Goal: Task Accomplishment & Management: Manage account settings

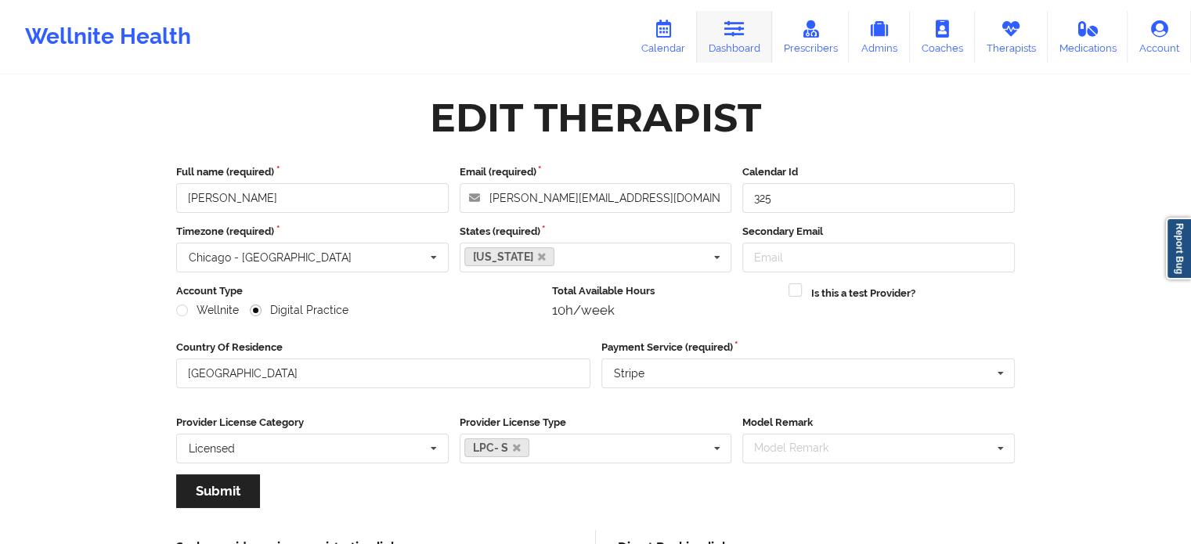
click at [736, 24] on icon at bounding box center [735, 28] width 20 height 17
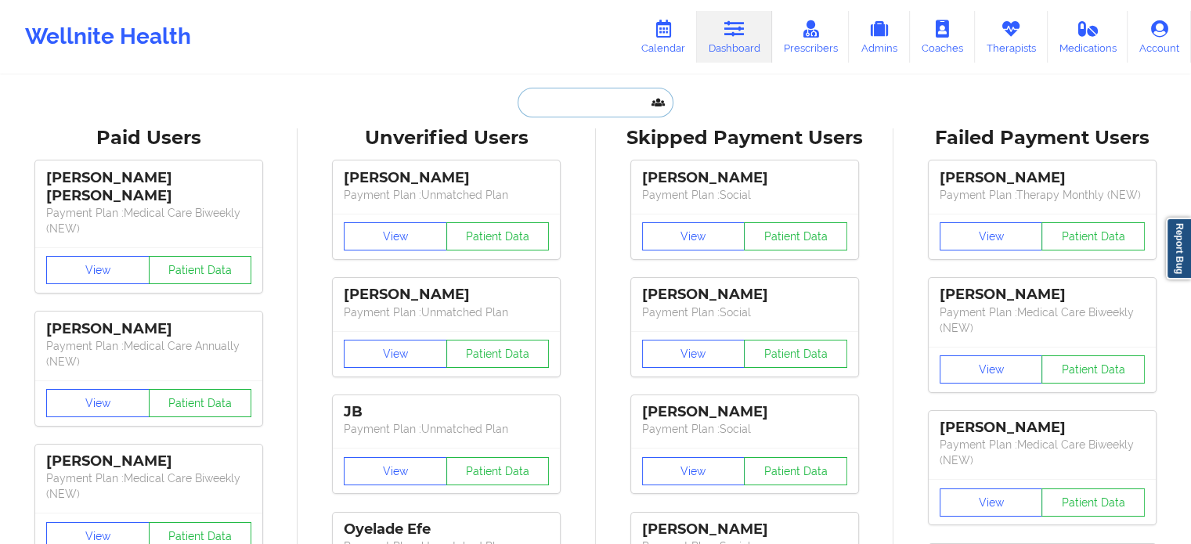
click at [559, 99] on input "text" at bounding box center [595, 103] width 155 height 30
paste input "[PHONE_NUMBER]"
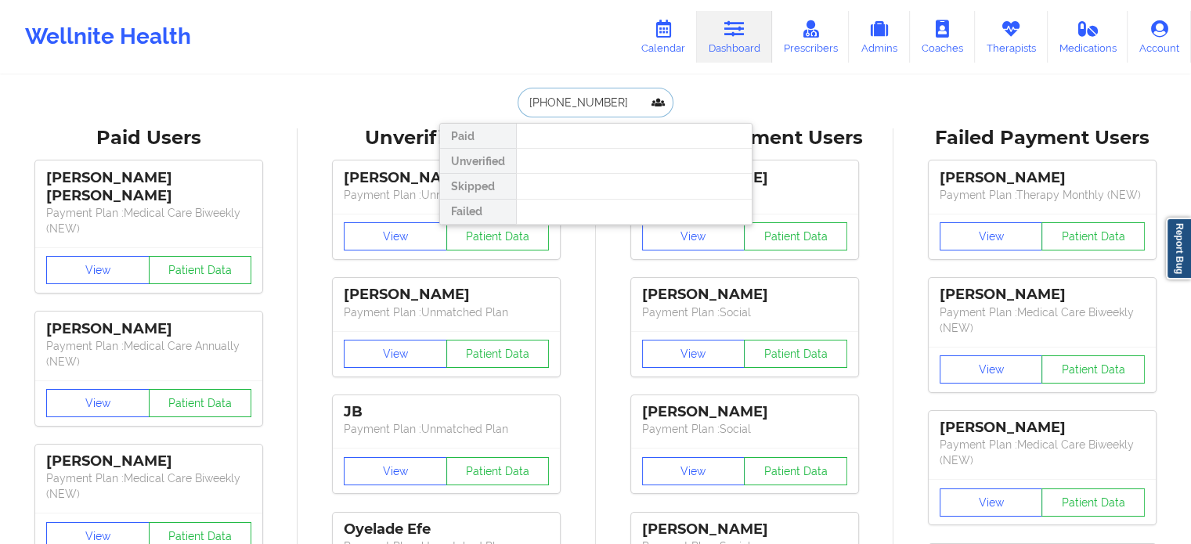
click at [610, 103] on input "[PHONE_NUMBER]" at bounding box center [595, 103] width 155 height 30
drag, startPoint x: 520, startPoint y: 103, endPoint x: 499, endPoint y: 103, distance: 21.2
click at [499, 103] on div "[PHONE_NUMBER] Paid Unverified Skipped Failed" at bounding box center [595, 103] width 313 height 30
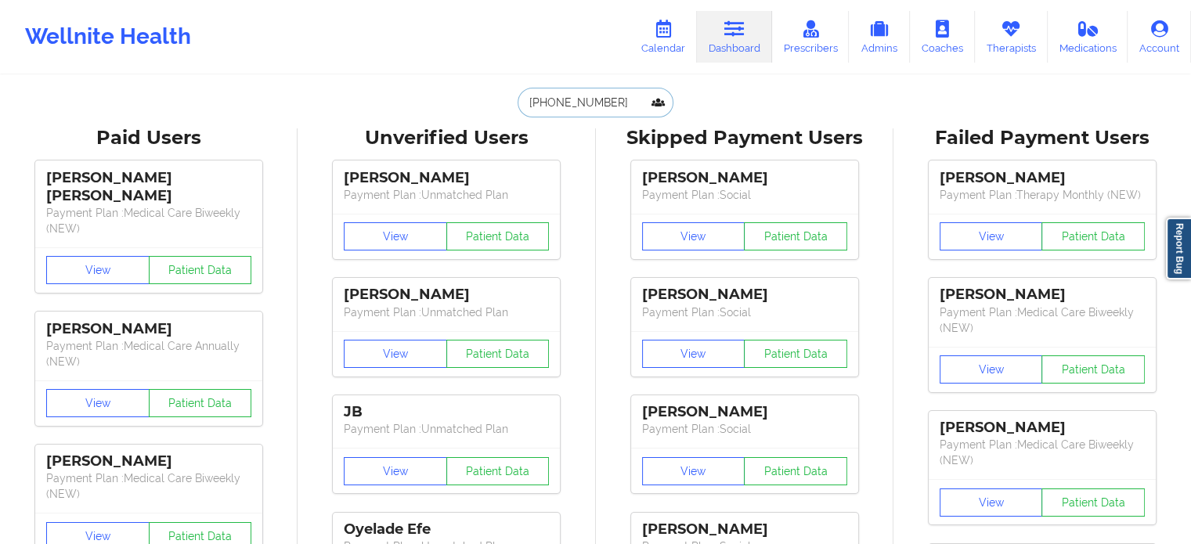
type input "4238230008"
click at [1014, 17] on link "Therapists" at bounding box center [1011, 37] width 73 height 52
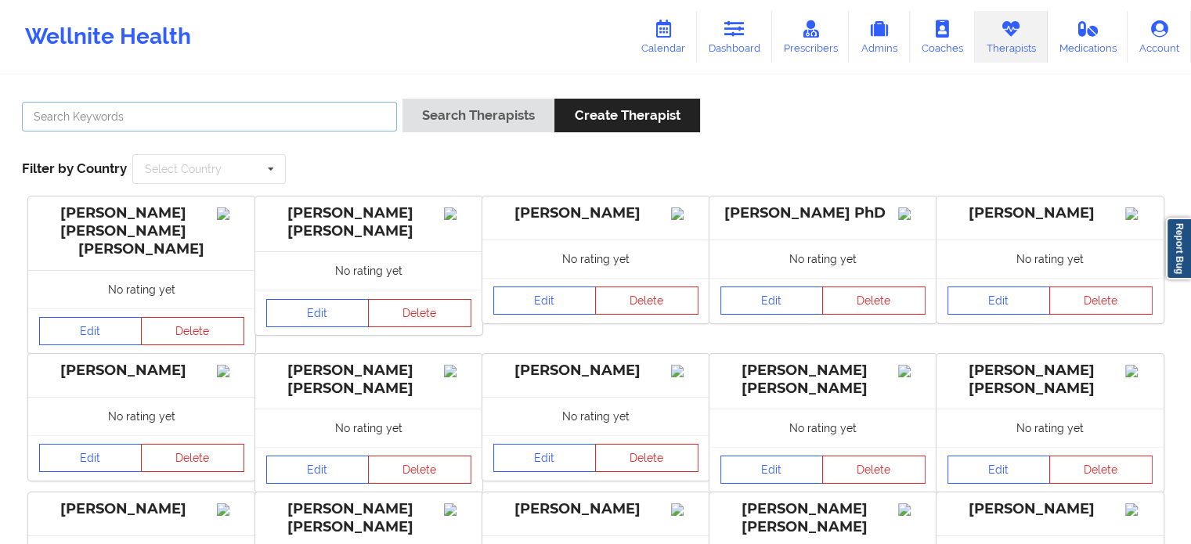
click at [340, 114] on input "text" at bounding box center [209, 117] width 375 height 30
click at [403, 99] on button "Search Therapists" at bounding box center [479, 116] width 152 height 34
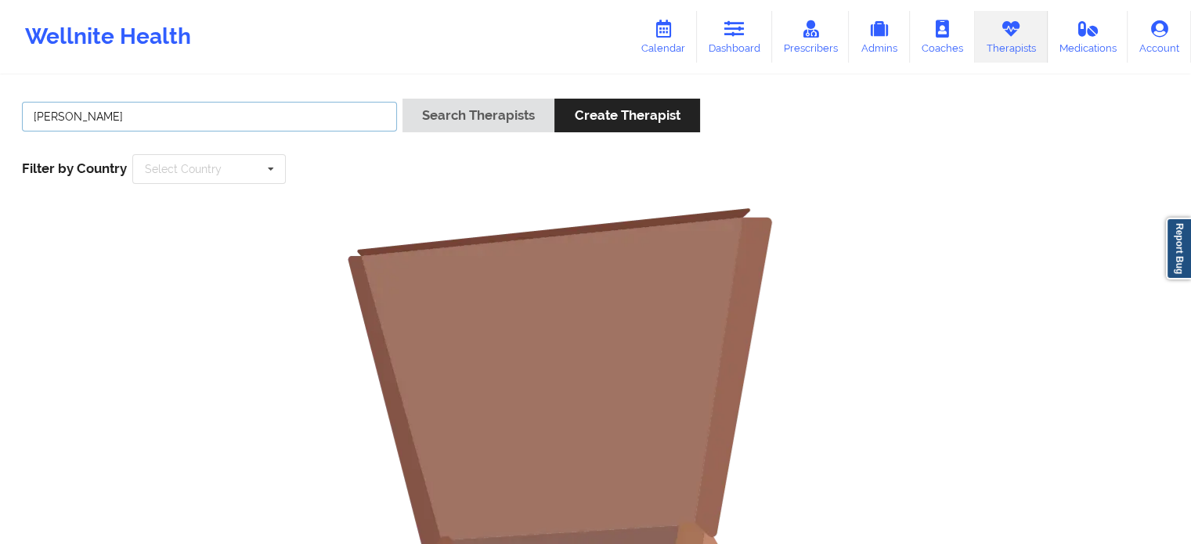
click at [340, 114] on input "[PERSON_NAME]" at bounding box center [209, 117] width 375 height 30
type input "Page Bond"
click at [403, 99] on button "Search Therapists" at bounding box center [479, 116] width 152 height 34
click at [340, 114] on input "Page Bond" at bounding box center [209, 117] width 375 height 30
click at [815, 23] on icon at bounding box center [811, 28] width 20 height 17
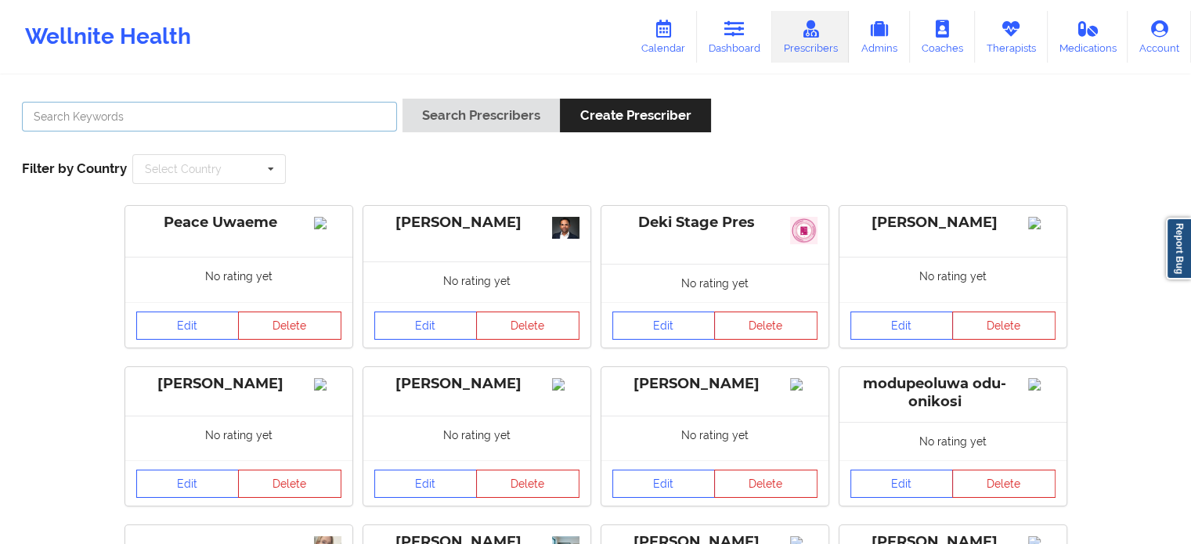
click at [318, 107] on input "text" at bounding box center [209, 117] width 375 height 30
type input "[PERSON_NAME]"
click at [403, 99] on button "Search Prescribers" at bounding box center [481, 116] width 157 height 34
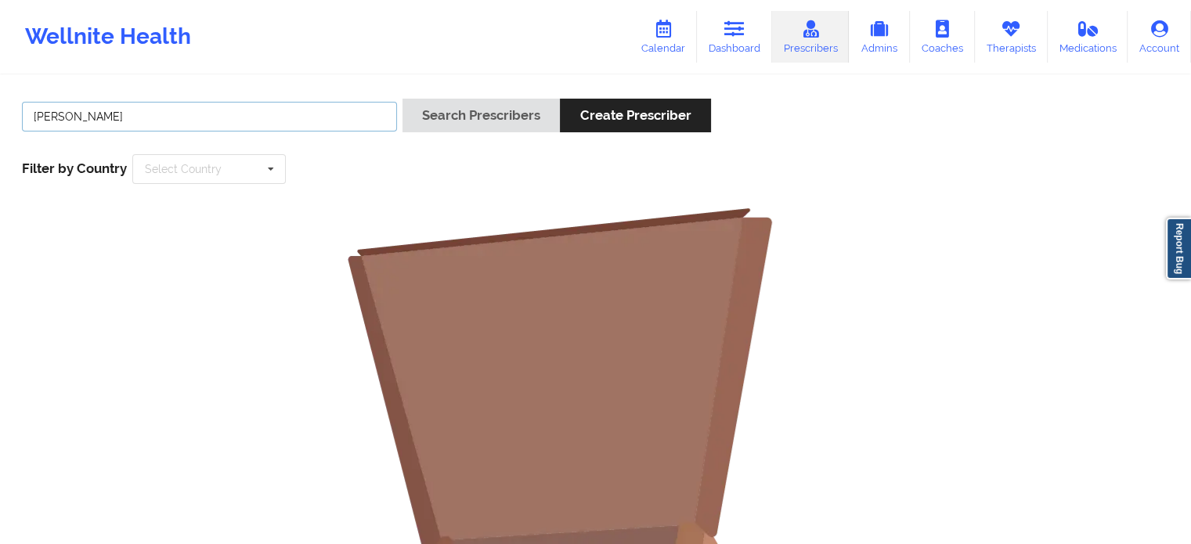
click at [318, 107] on input "[PERSON_NAME]" at bounding box center [209, 117] width 375 height 30
click at [329, 159] on div "[PERSON_NAME] Search Prescribers Create Prescriber Filter by Country Select Cou…" at bounding box center [595, 141] width 1169 height 107
click at [743, 40] on link "Dashboard" at bounding box center [734, 37] width 75 height 52
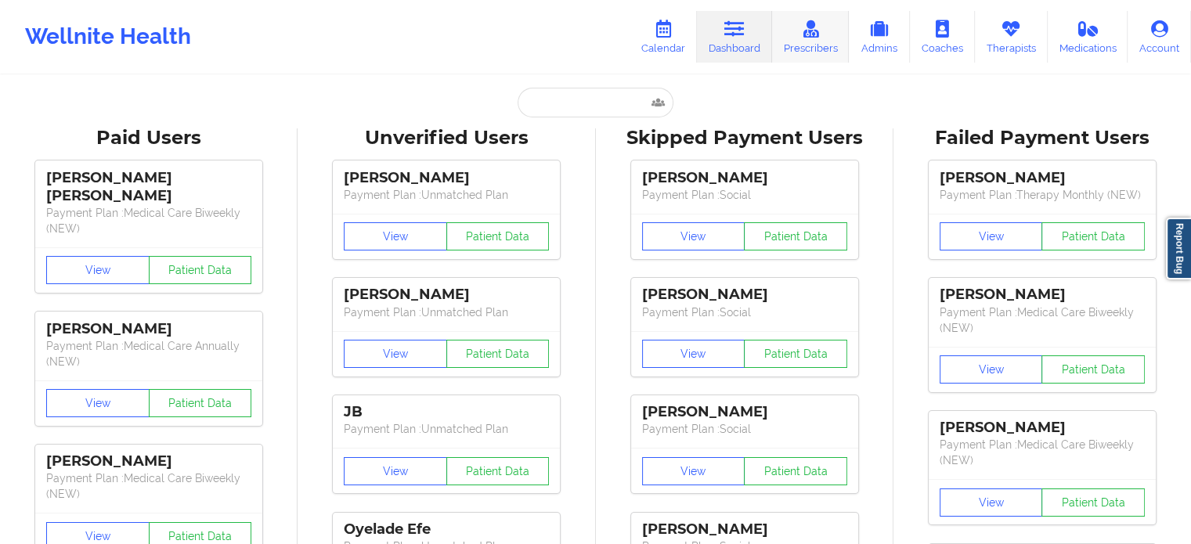
click at [812, 36] on icon at bounding box center [811, 28] width 20 height 17
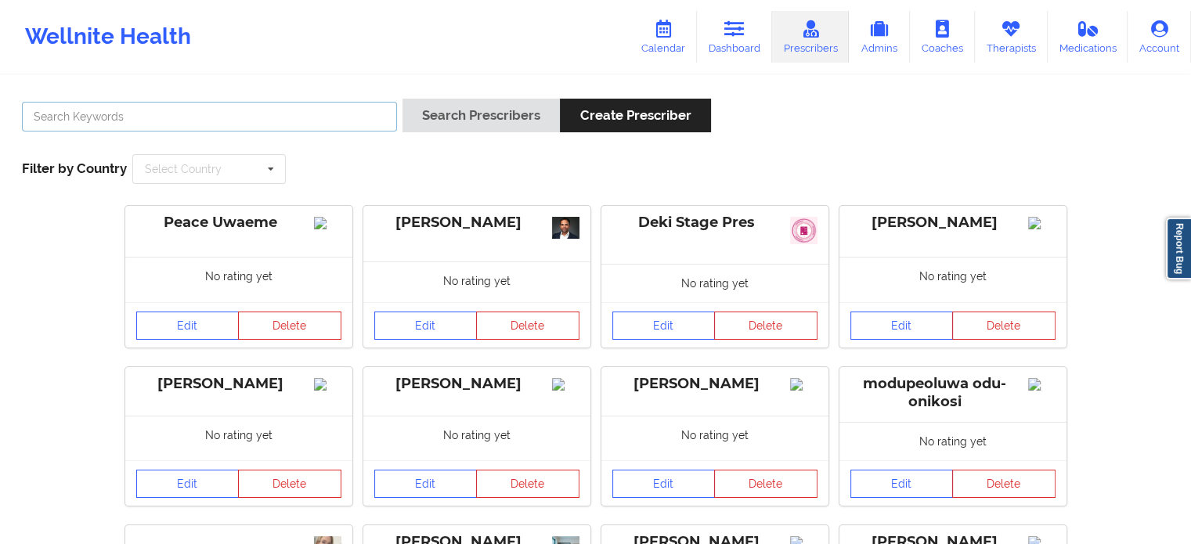
click at [351, 118] on input "text" at bounding box center [209, 117] width 375 height 30
click at [226, 121] on input "text" at bounding box center [209, 117] width 375 height 30
paste input "[PERSON_NAME]"
type input "[PERSON_NAME]"
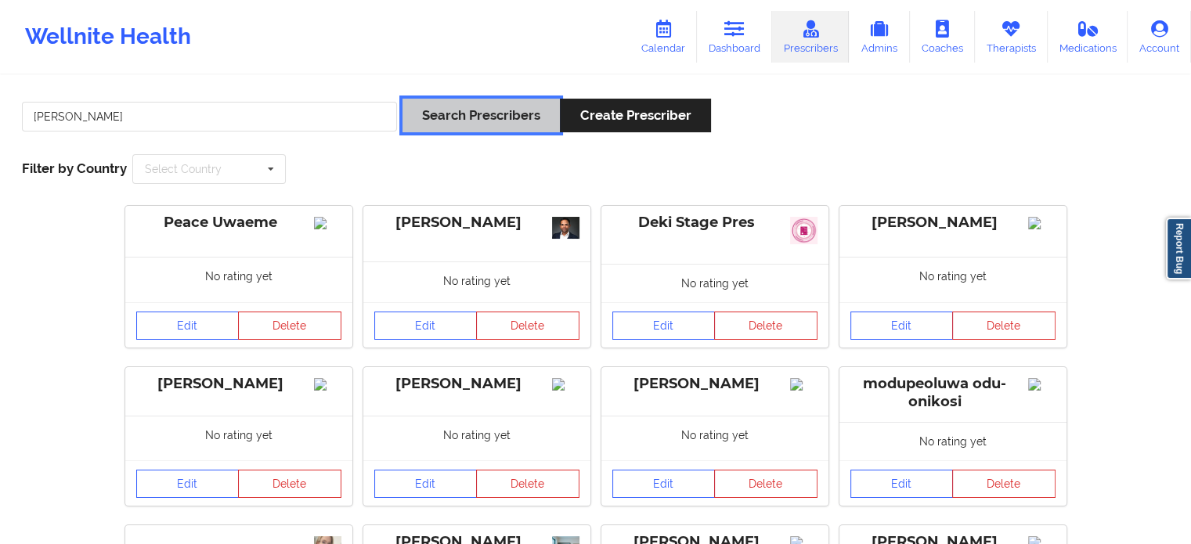
click at [519, 116] on button "Search Prescribers" at bounding box center [481, 116] width 157 height 34
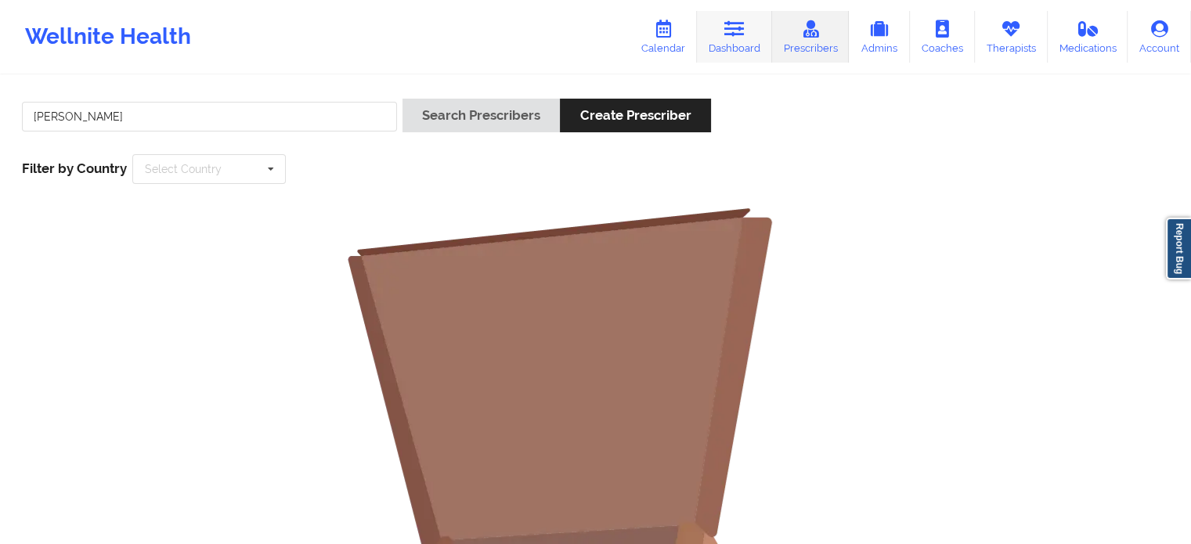
click at [752, 35] on link "Dashboard" at bounding box center [734, 37] width 75 height 52
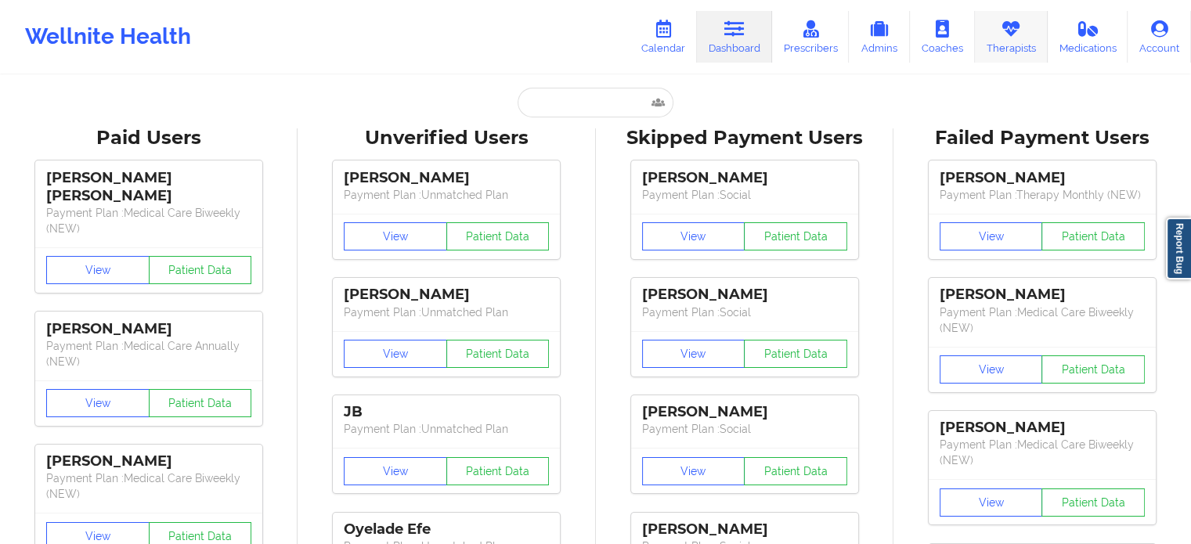
click at [1006, 34] on icon at bounding box center [1011, 28] width 20 height 17
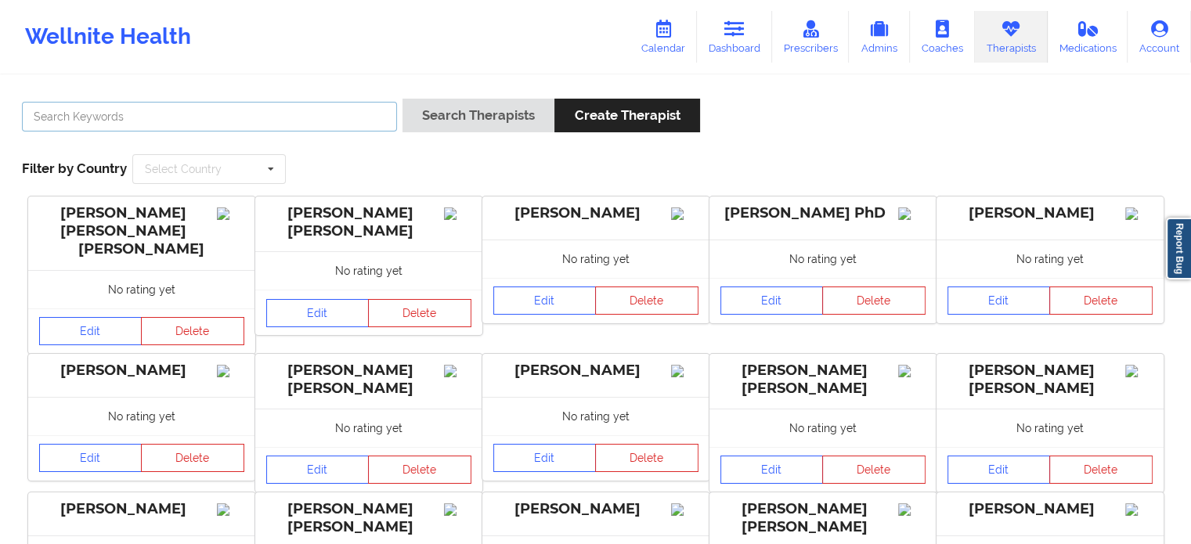
click at [322, 113] on input "text" at bounding box center [209, 117] width 375 height 30
type input "v"
paste input "[PERSON_NAME]"
type input "[PERSON_NAME]"
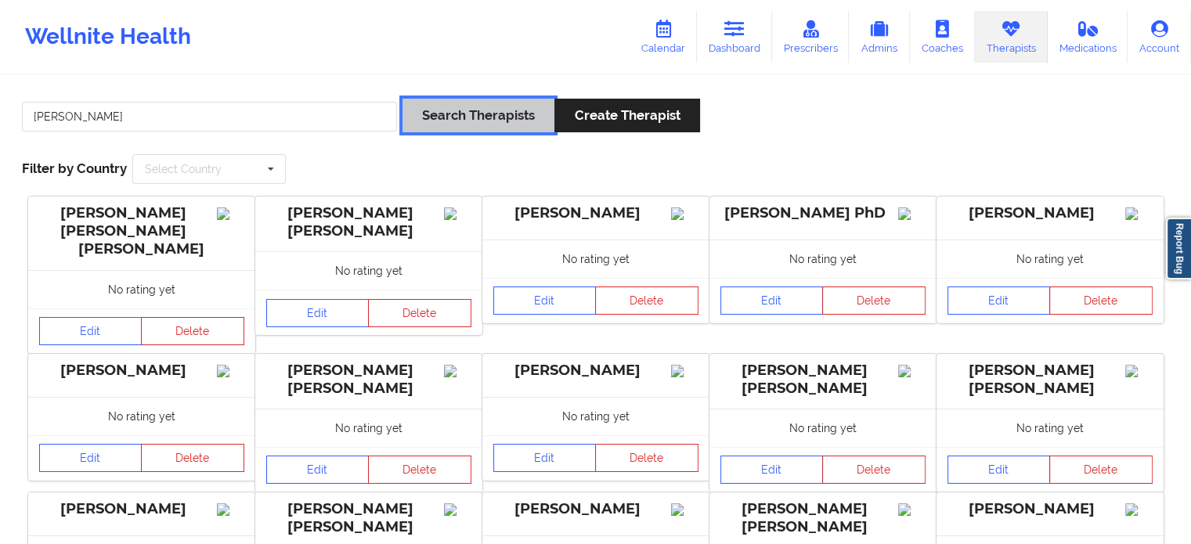
click at [463, 125] on button "Search Therapists" at bounding box center [479, 116] width 152 height 34
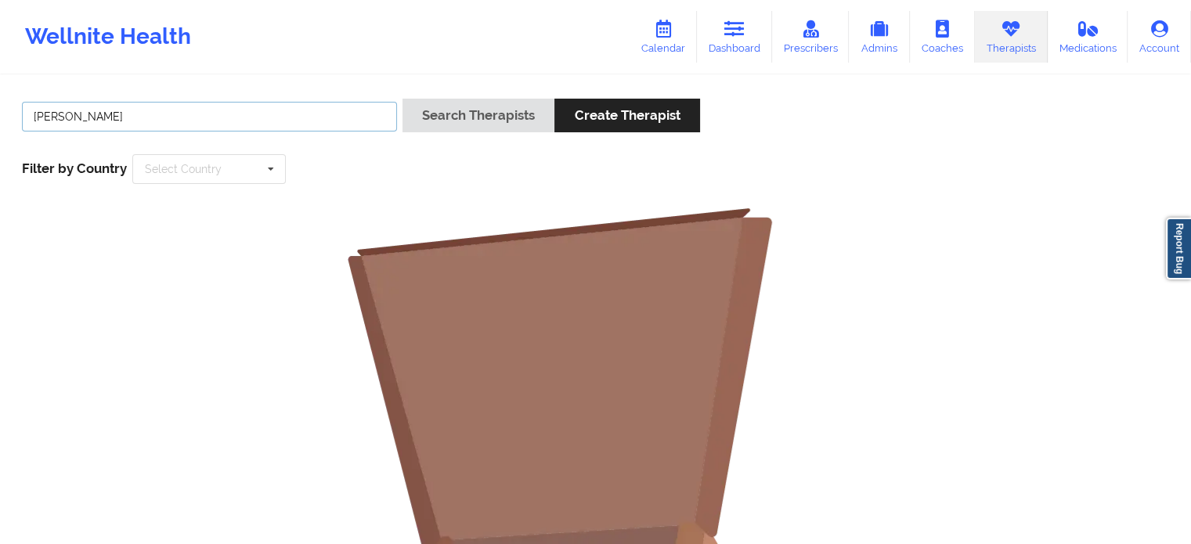
click at [291, 121] on input "[PERSON_NAME]" at bounding box center [209, 117] width 375 height 30
click at [389, 74] on div "[PERSON_NAME] Search Therapists Create Therapist Filter by Country Select Count…" at bounding box center [595, 445] width 1191 height 891
click at [728, 34] on icon at bounding box center [735, 28] width 20 height 17
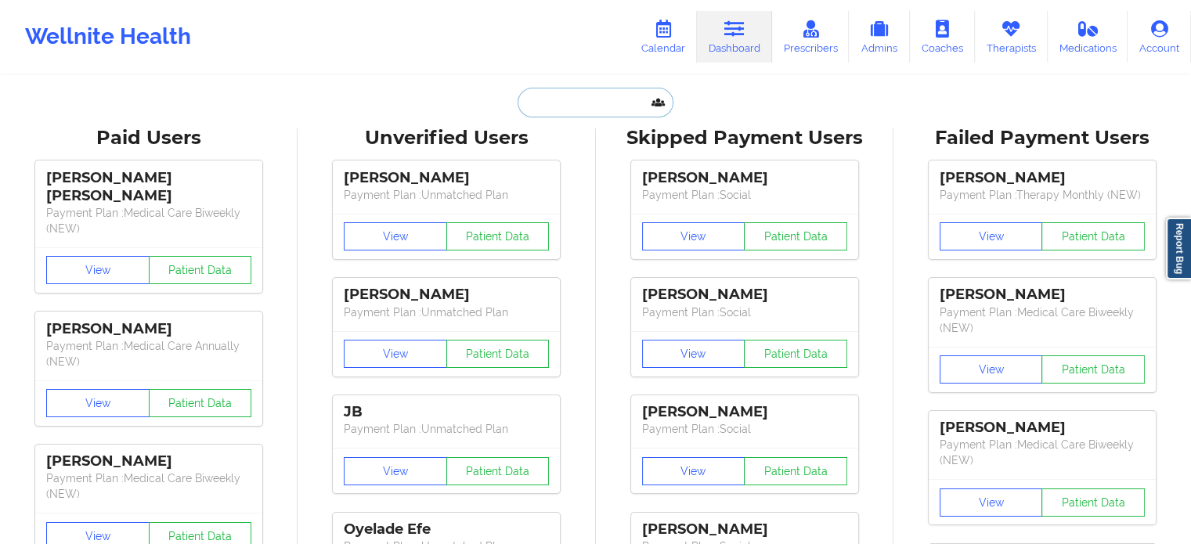
click at [556, 97] on input "text" at bounding box center [595, 103] width 155 height 30
paste input "[EMAIL_ADDRESS][DOMAIN_NAME]"
type input "[EMAIL_ADDRESS][DOMAIN_NAME]"
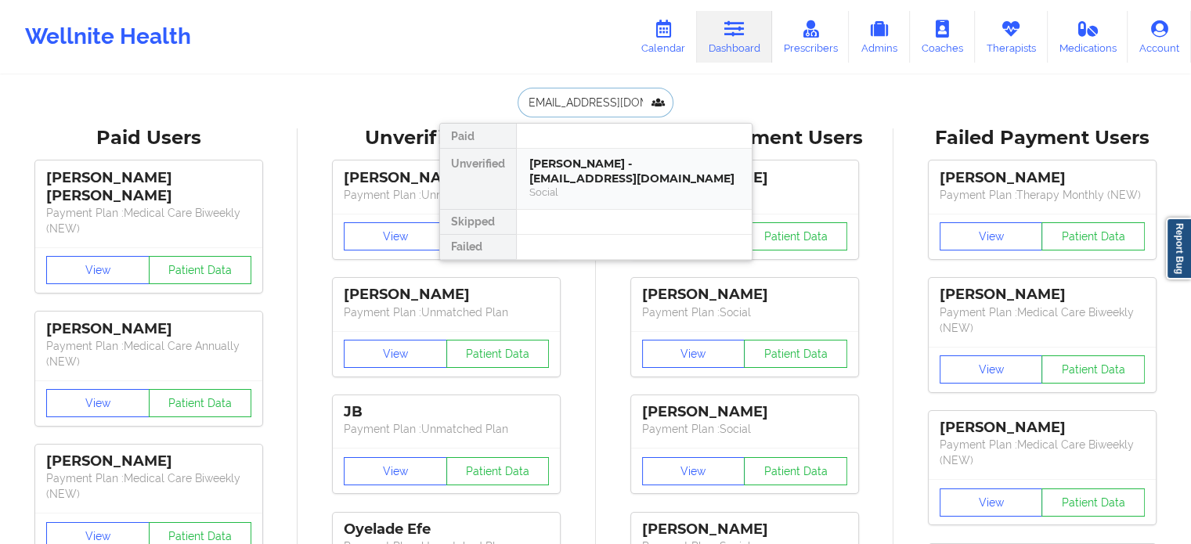
click at [579, 190] on div "Social" at bounding box center [635, 192] width 210 height 13
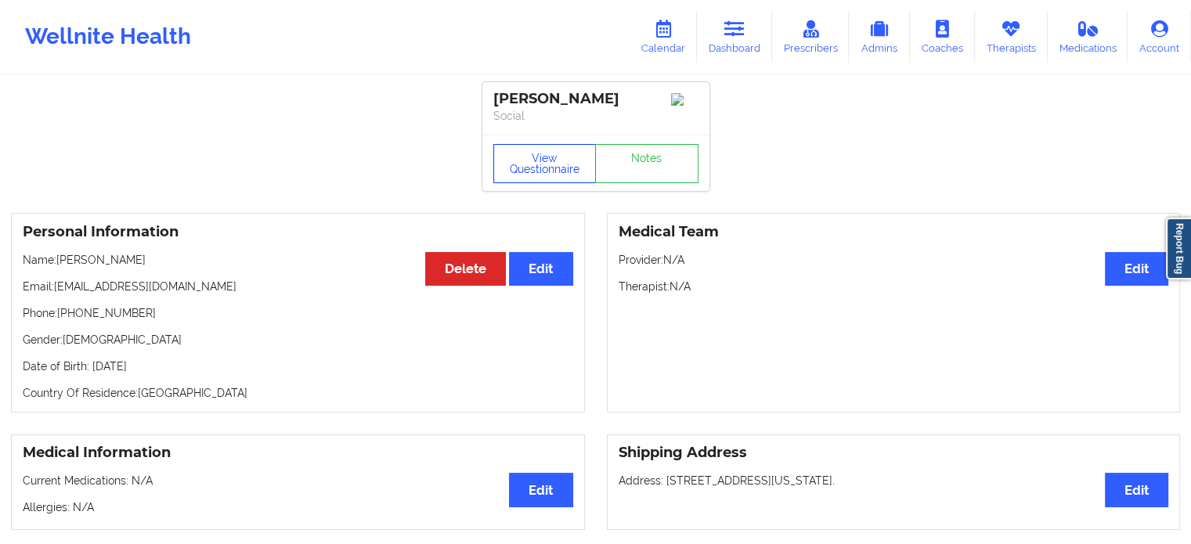
click at [555, 164] on button "View Questionnaire" at bounding box center [544, 163] width 103 height 39
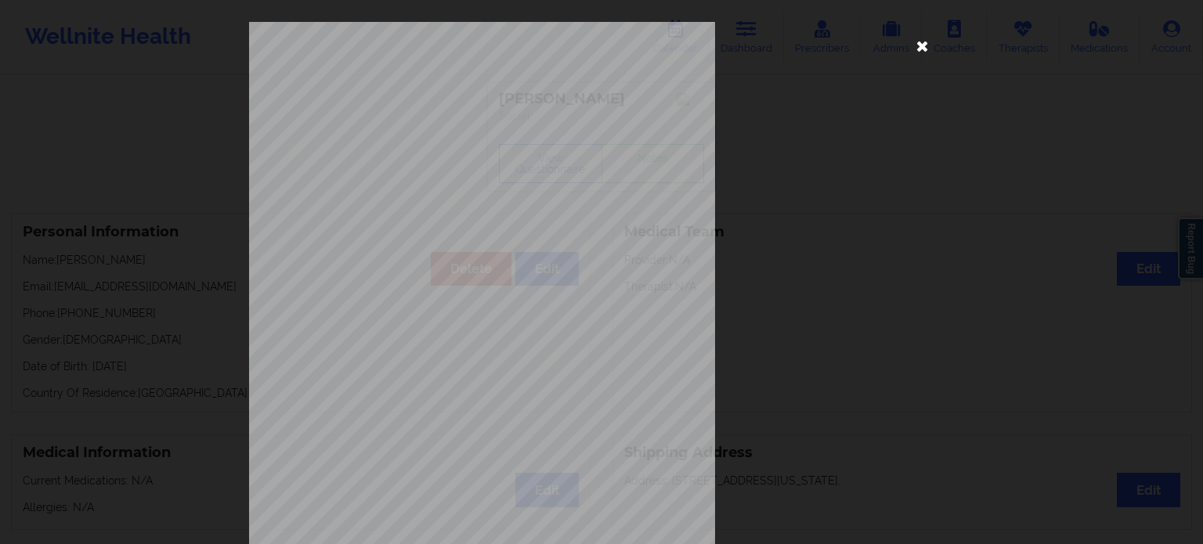
click at [910, 49] on icon at bounding box center [922, 45] width 25 height 25
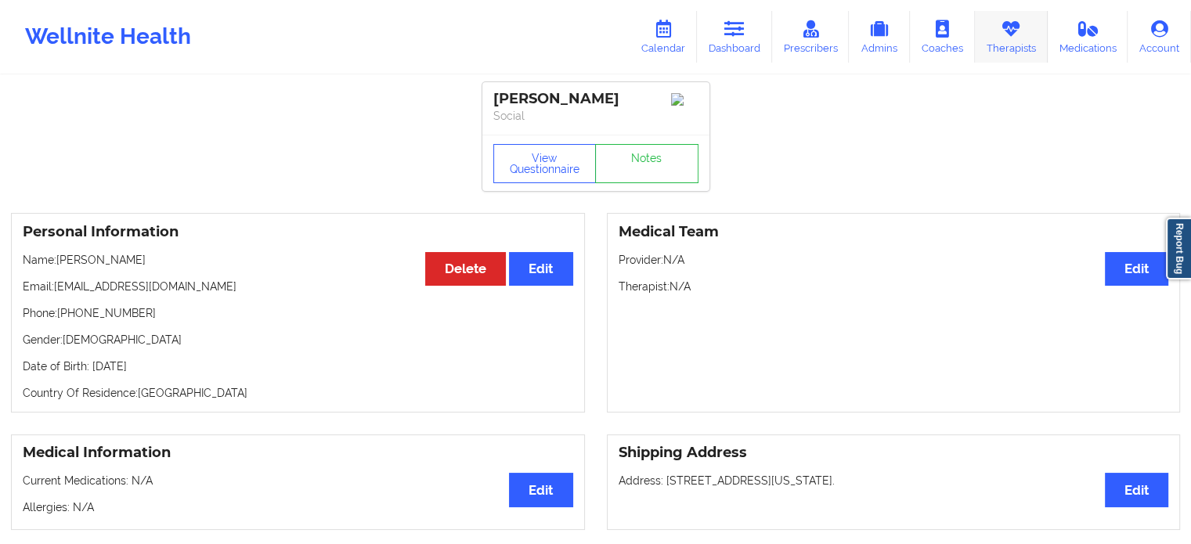
click at [998, 41] on link "Therapists" at bounding box center [1011, 37] width 73 height 52
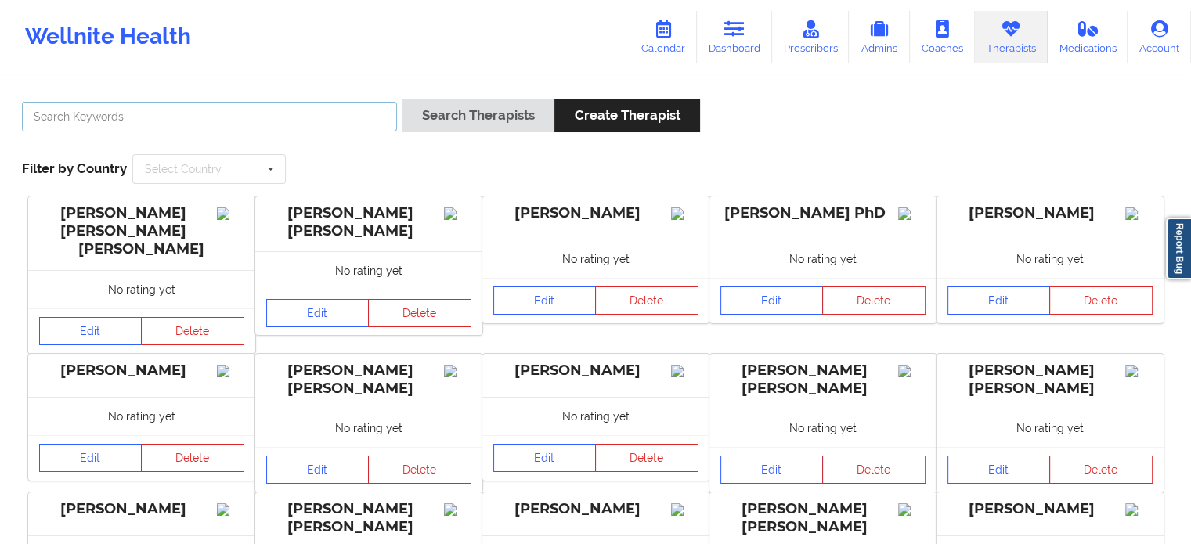
click at [284, 110] on input "text" at bounding box center [209, 117] width 375 height 30
click at [724, 37] on link "Dashboard" at bounding box center [734, 37] width 75 height 52
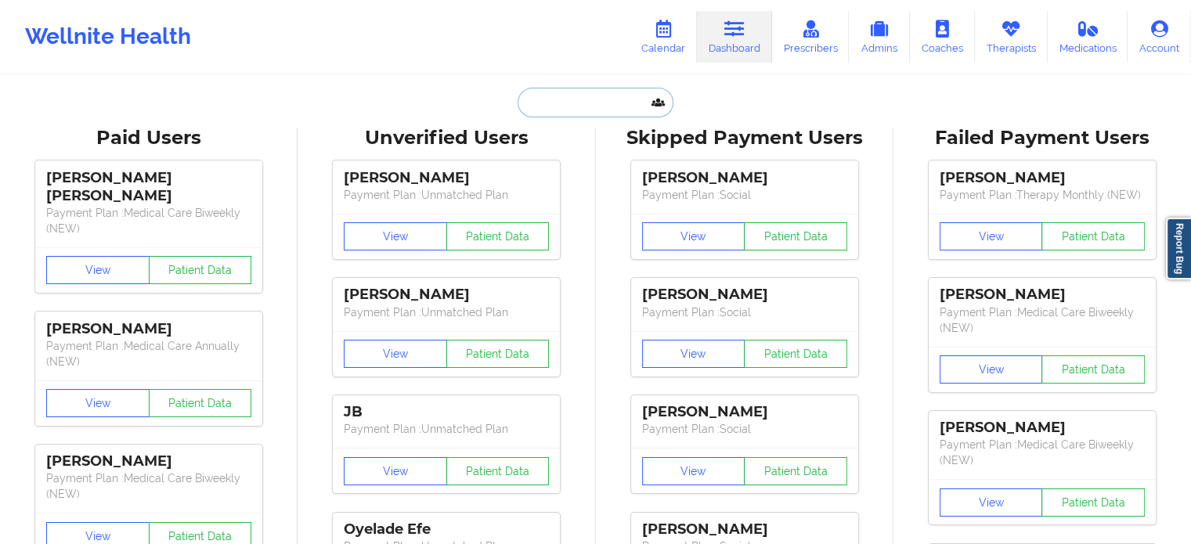
click at [540, 107] on input "text" at bounding box center [595, 103] width 155 height 30
paste input "[EMAIL_ADDRESS][DOMAIN_NAME]"
type input "[EMAIL_ADDRESS][DOMAIN_NAME]"
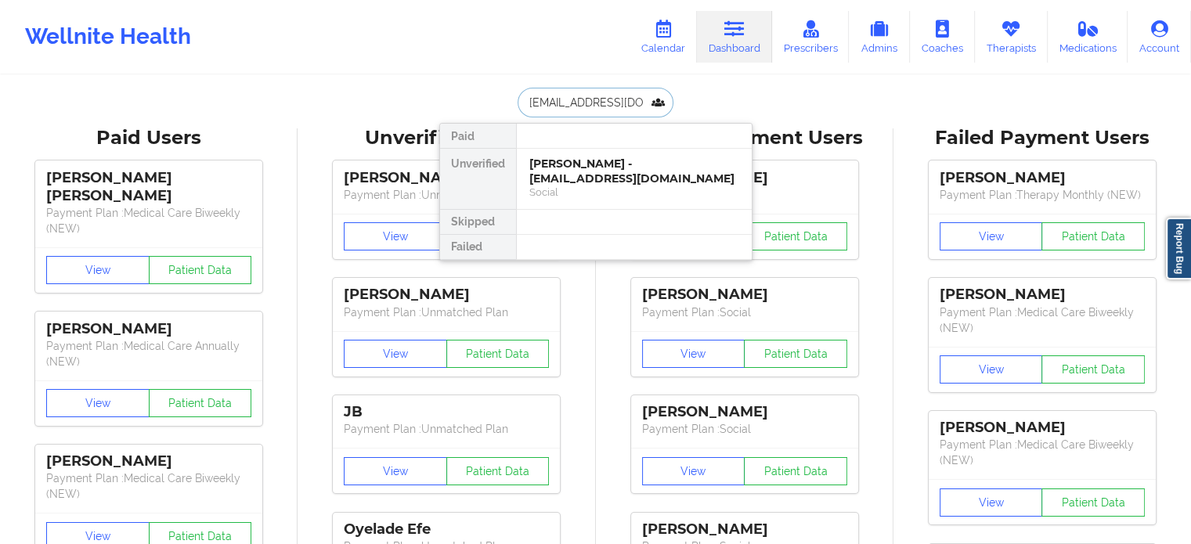
scroll to position [0, 4]
click at [617, 183] on div "[PERSON_NAME] - [EMAIL_ADDRESS][DOMAIN_NAME]" at bounding box center [635, 171] width 210 height 29
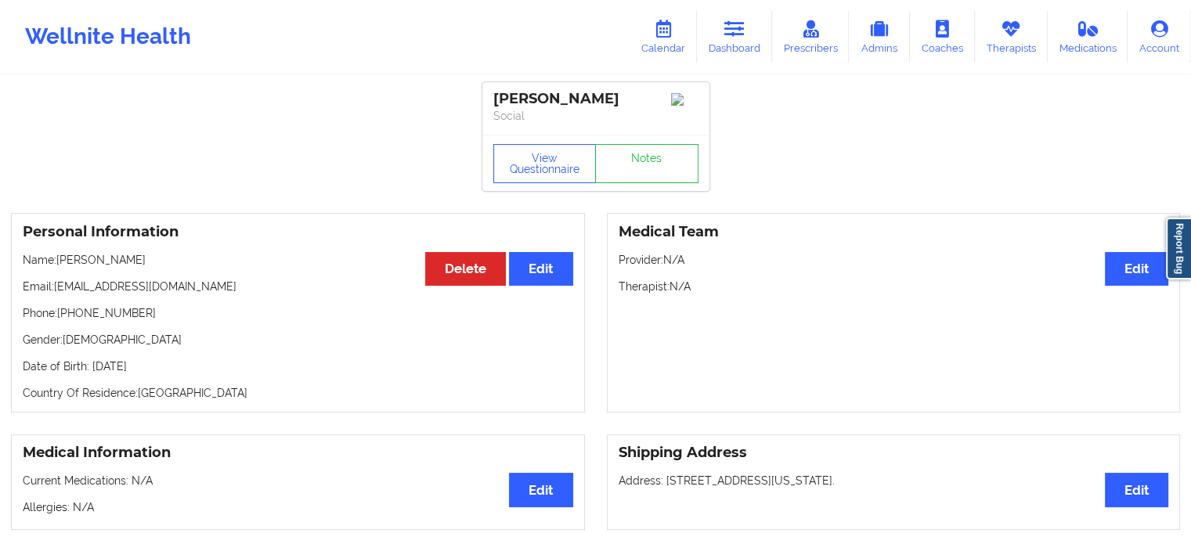
click at [546, 291] on p "Email: [EMAIL_ADDRESS][DOMAIN_NAME]" at bounding box center [298, 287] width 551 height 16
click at [548, 286] on button "Edit" at bounding box center [540, 269] width 63 height 34
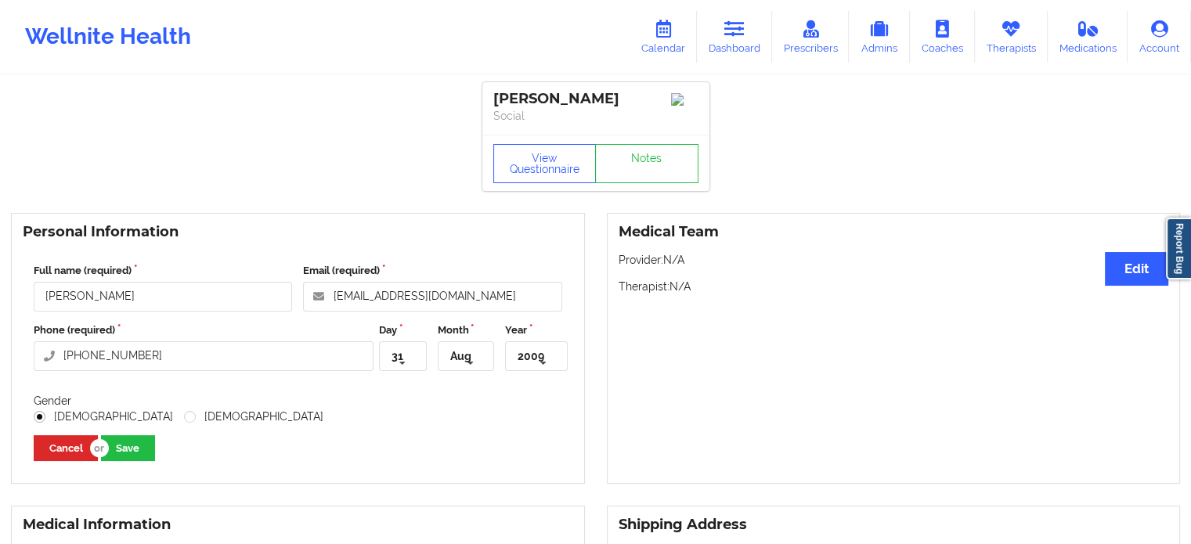
click at [756, 45] on link "Dashboard" at bounding box center [734, 37] width 75 height 52
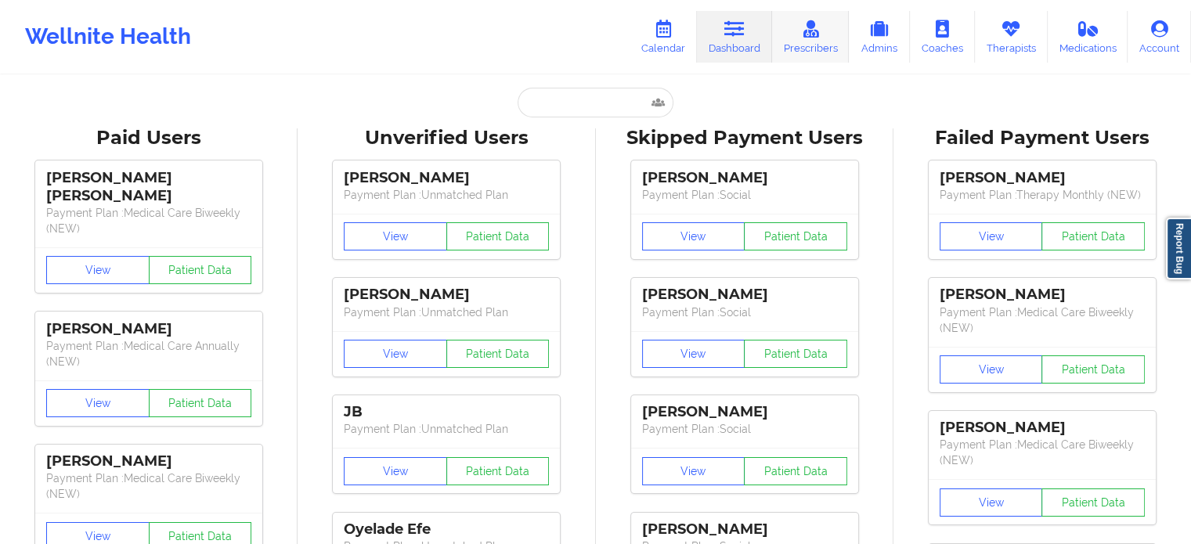
click at [840, 31] on link "Prescribers" at bounding box center [811, 37] width 78 height 52
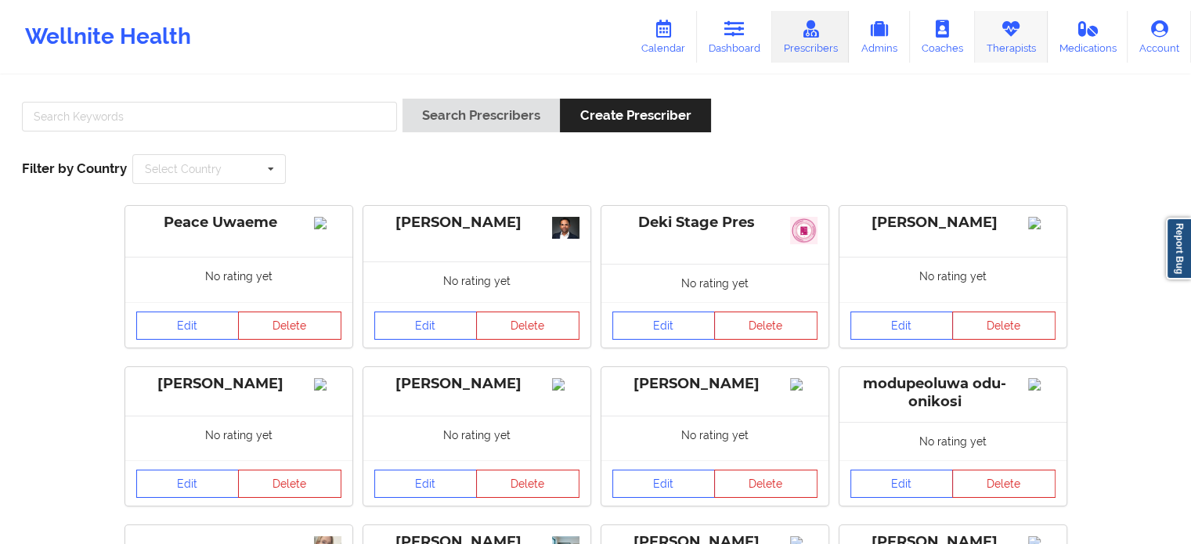
click at [1014, 42] on link "Therapists" at bounding box center [1011, 37] width 73 height 52
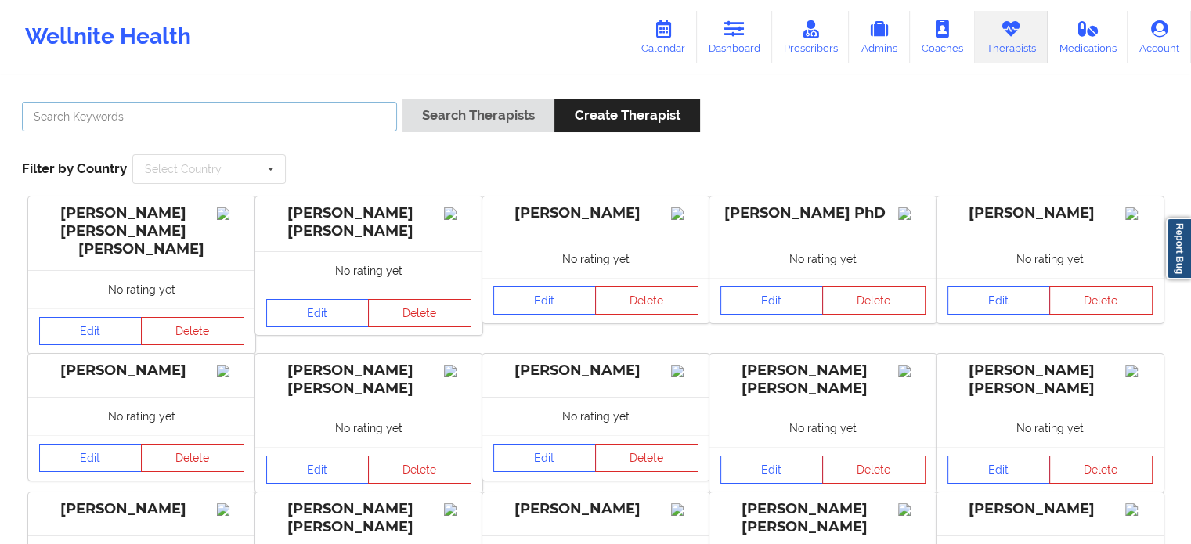
click at [309, 110] on input "text" at bounding box center [209, 117] width 375 height 30
paste input "[EMAIL_ADDRESS][DOMAIN_NAME]"
type input "[EMAIL_ADDRESS][DOMAIN_NAME]"
click at [403, 99] on button "Search Therapists" at bounding box center [479, 116] width 152 height 34
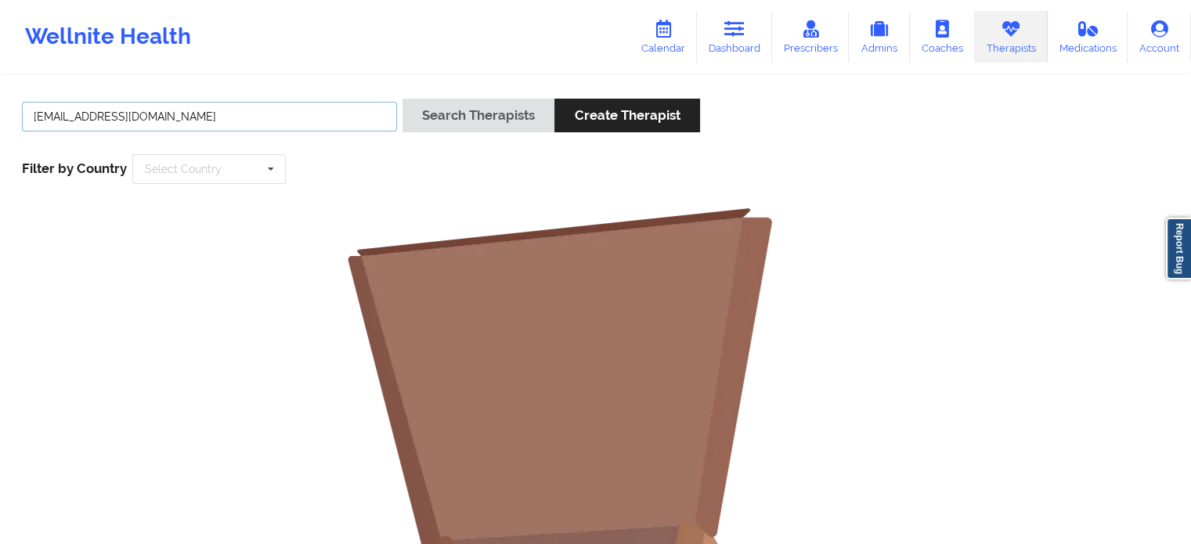
click at [312, 110] on input "[EMAIL_ADDRESS][DOMAIN_NAME]" at bounding box center [209, 117] width 375 height 30
click at [697, 45] on link "Calendar" at bounding box center [663, 37] width 67 height 52
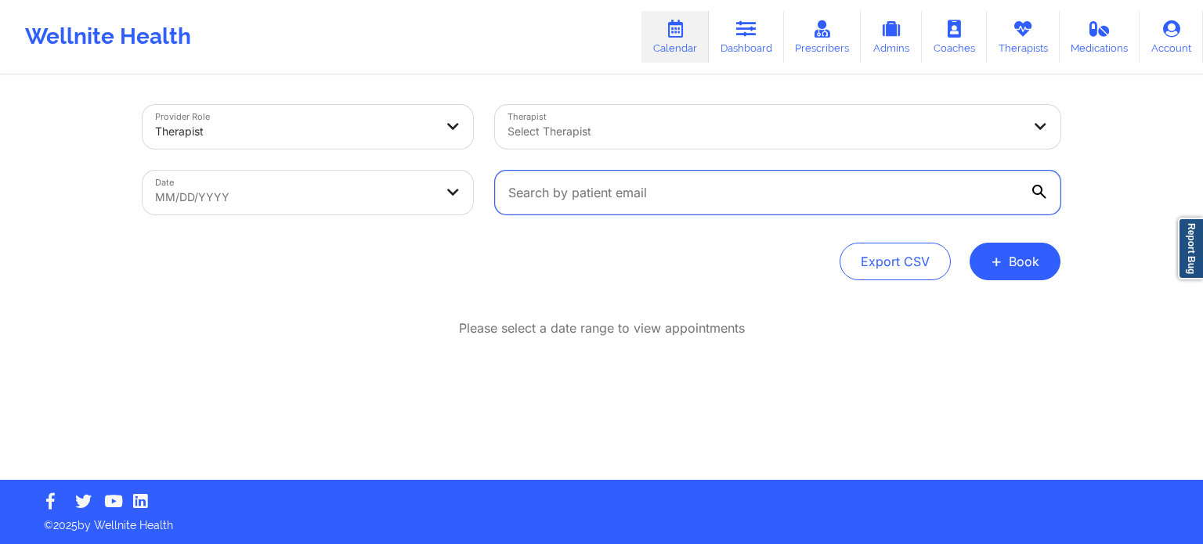
click at [647, 172] on input "text" at bounding box center [778, 193] width 566 height 44
paste input "[EMAIL_ADDRESS][DOMAIN_NAME]"
type input "[EMAIL_ADDRESS][DOMAIN_NAME]"
paste input "[EMAIL_ADDRESS][DOMAIN_NAME]"
type input "[EMAIL_ADDRESS][DOMAIN_NAME]"
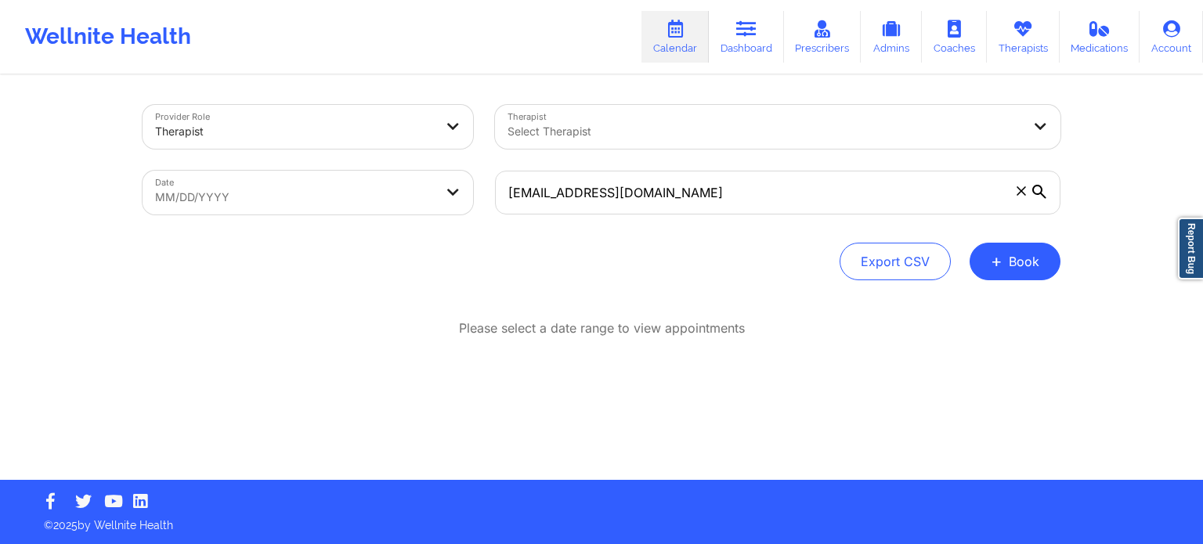
click at [373, 182] on body "Wellnite Health Calendar Dashboard Prescribers Admins Coaches Therapists Medica…" at bounding box center [601, 272] width 1203 height 544
select select "2025-8"
select select "2025-9"
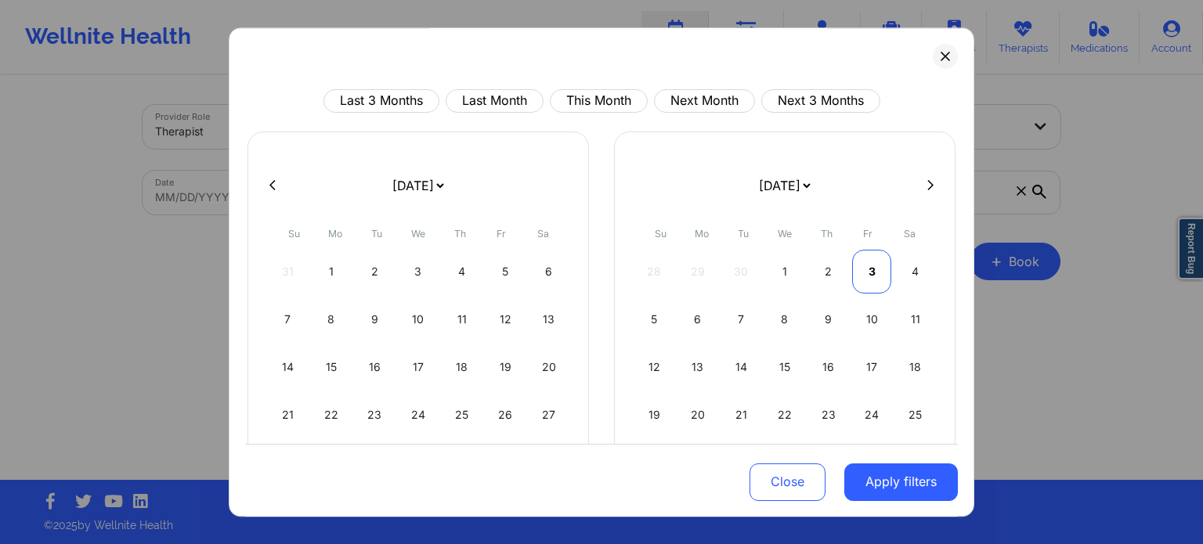
click at [855, 272] on div "3" at bounding box center [872, 272] width 40 height 44
select select "2025-9"
select select "2025-10"
select select "2025-9"
select select "2025-10"
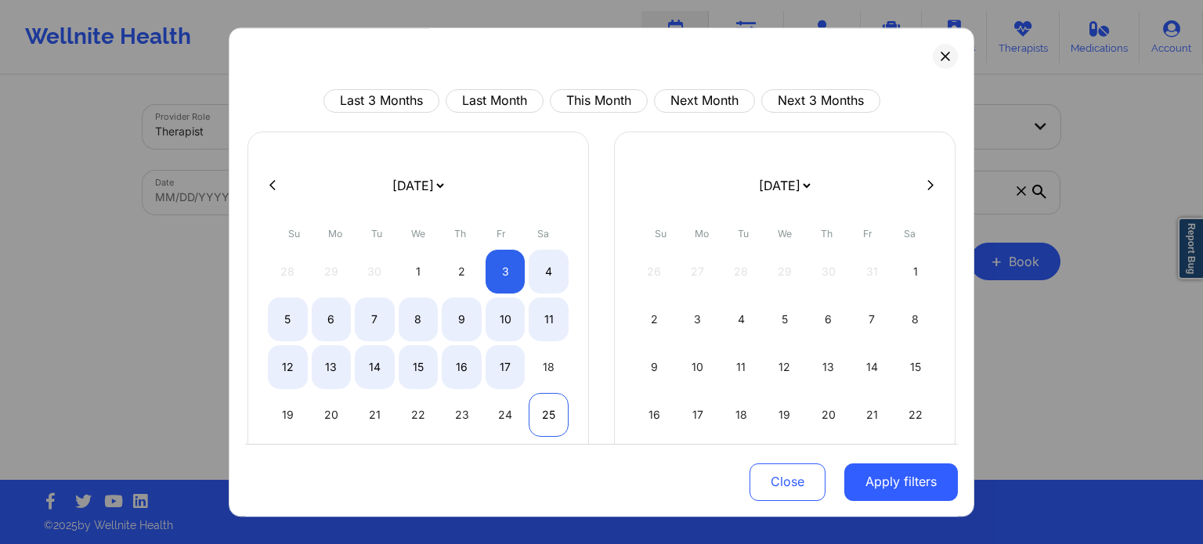
select select "2025-9"
select select "2025-10"
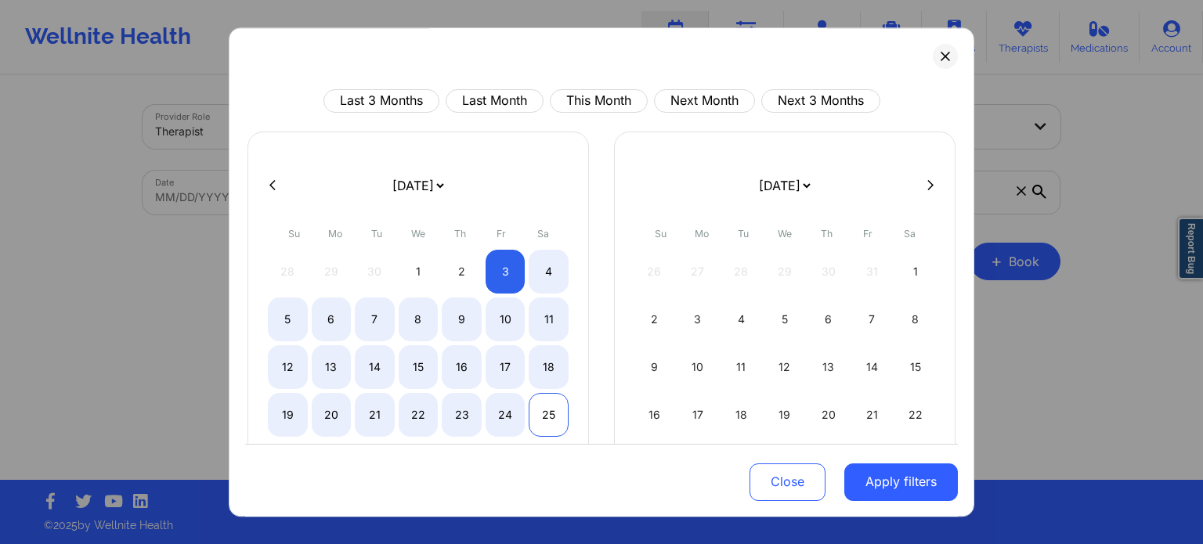
click at [552, 397] on div "25" at bounding box center [549, 415] width 40 height 44
select select "2025-9"
select select "2025-10"
click at [859, 486] on button "Apply filters" at bounding box center [901, 482] width 114 height 38
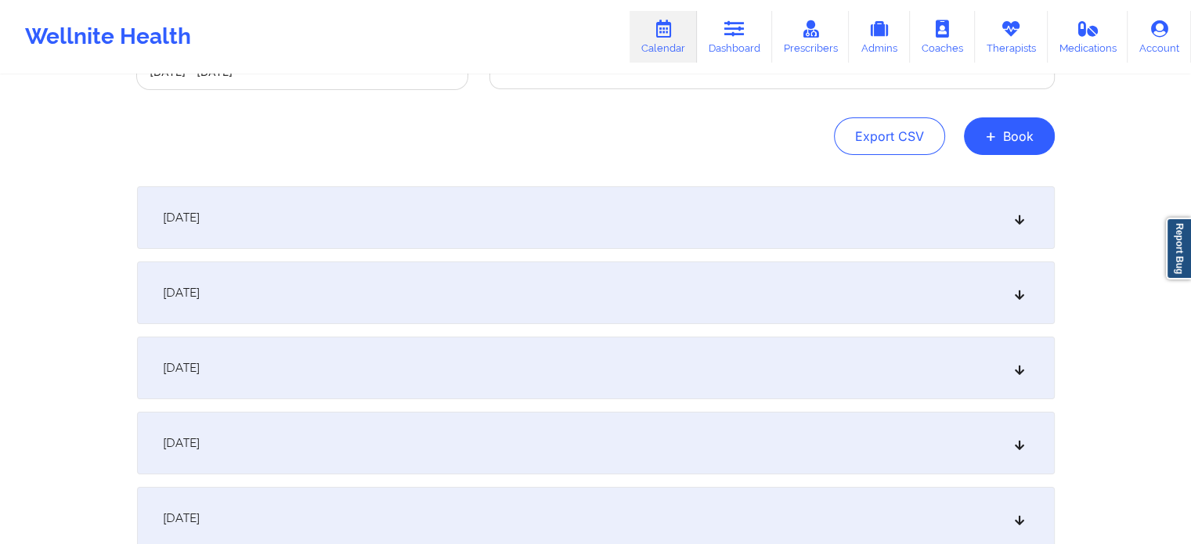
scroll to position [132, 0]
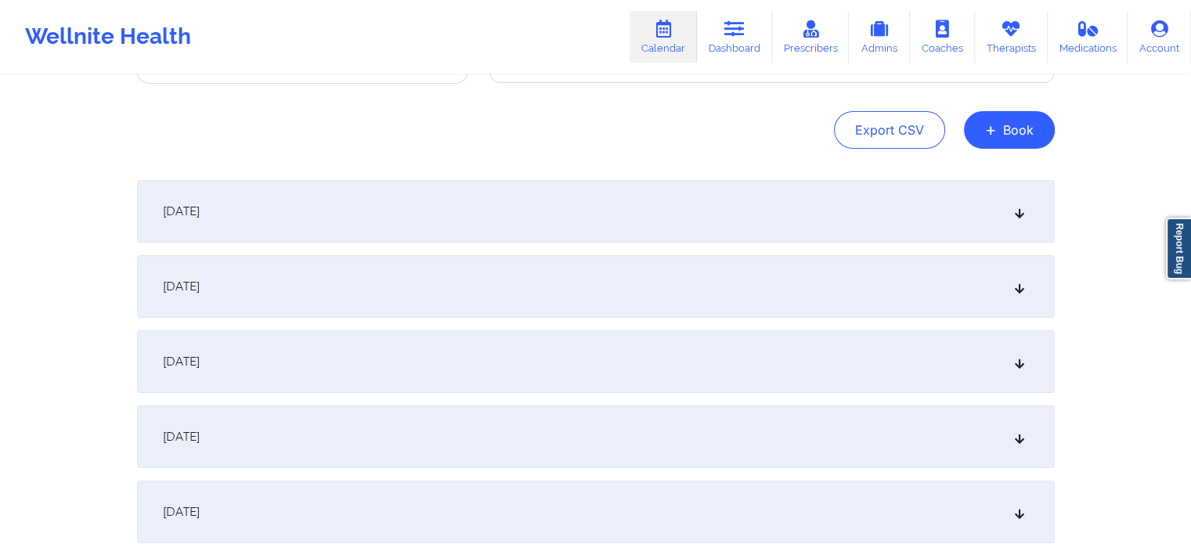
click at [872, 198] on div "[DATE]" at bounding box center [596, 211] width 918 height 63
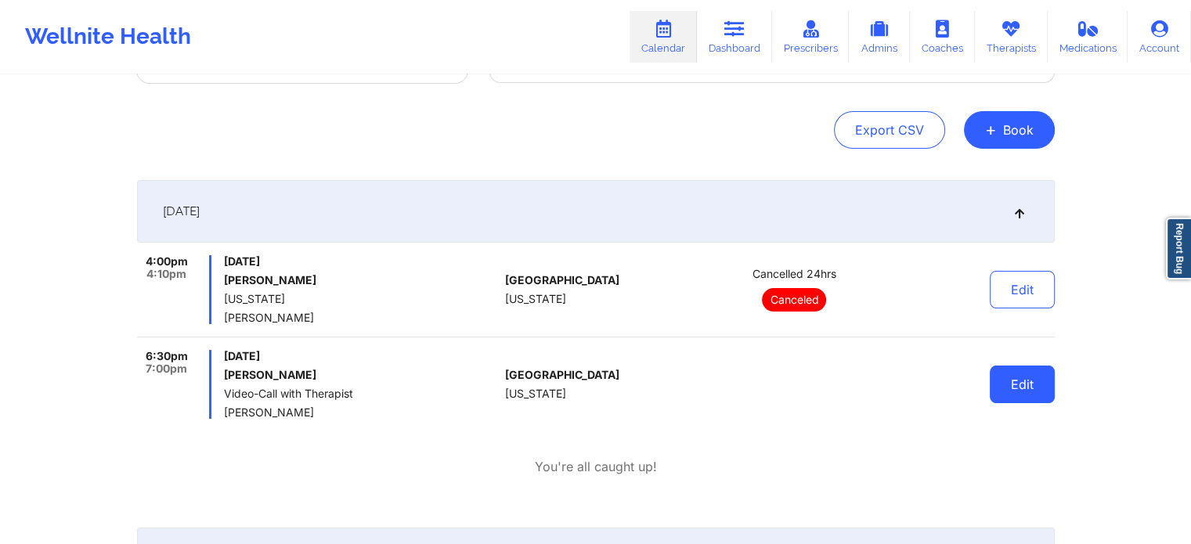
click at [1025, 382] on button "Edit" at bounding box center [1022, 385] width 65 height 38
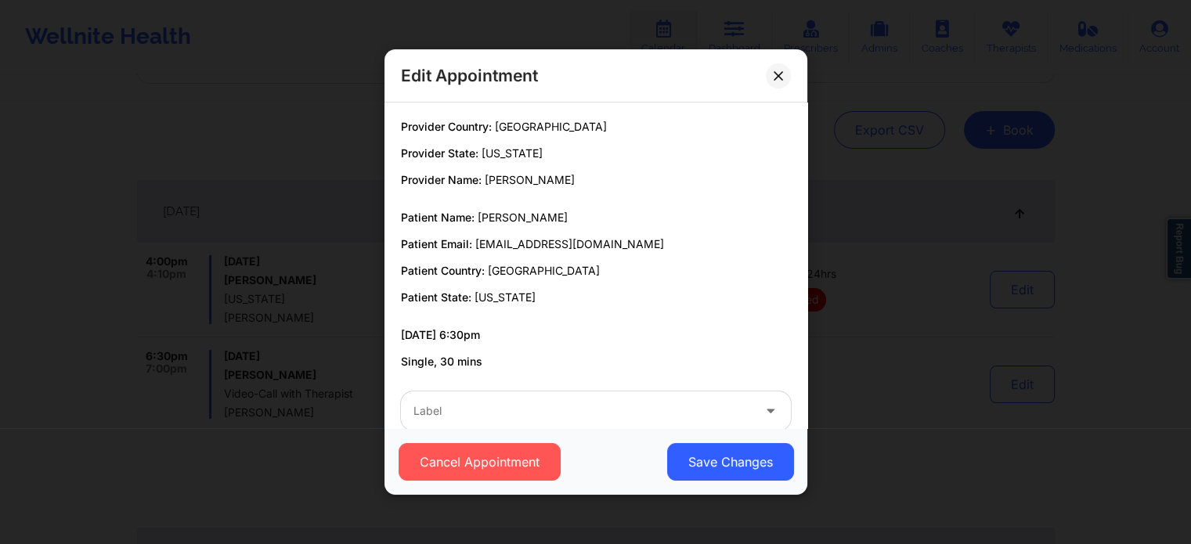
scroll to position [29, 0]
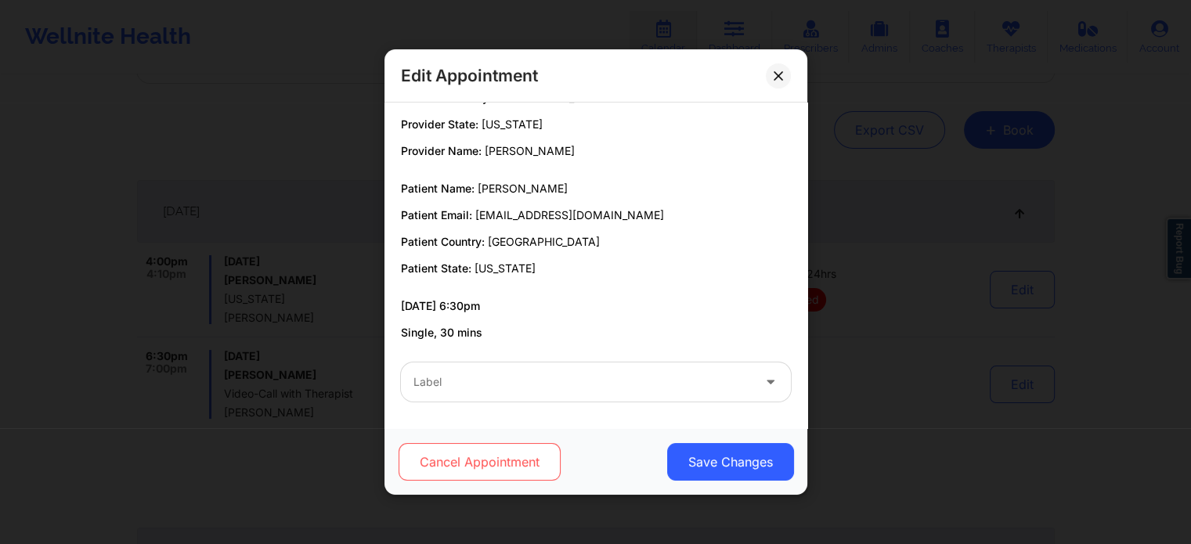
click at [508, 471] on button "Cancel Appointment" at bounding box center [479, 462] width 162 height 38
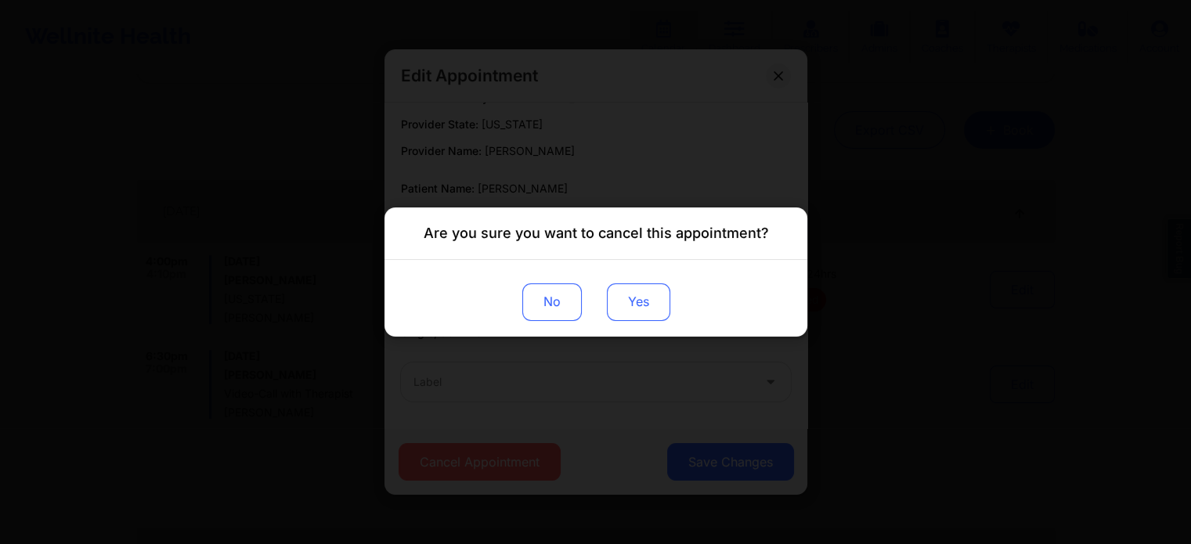
click at [627, 300] on button "Yes" at bounding box center [637, 303] width 63 height 38
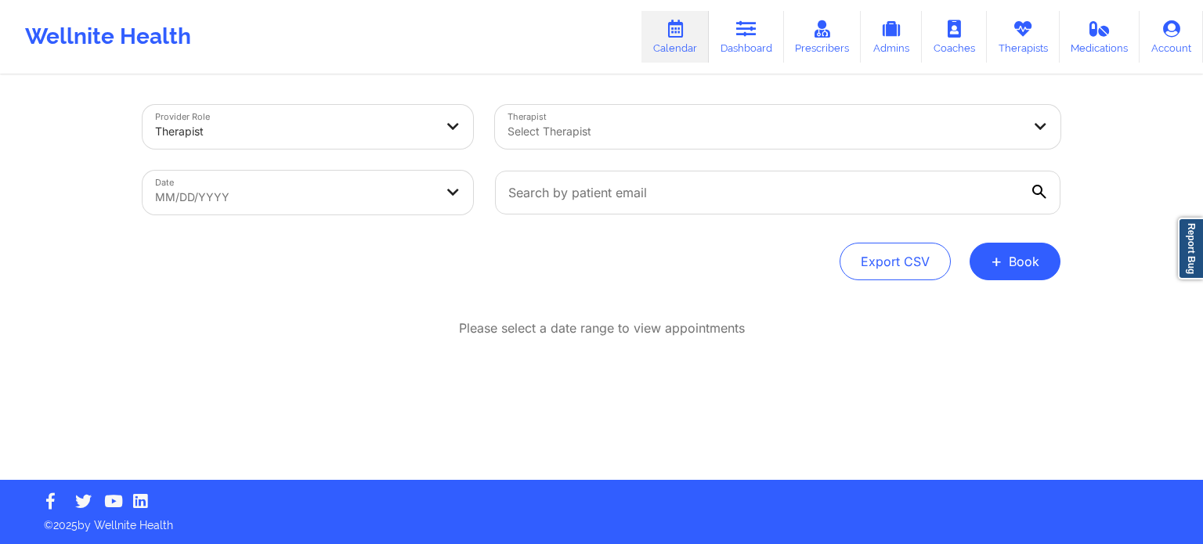
click at [465, 186] on body "Wellnite Health Calendar Dashboard Prescribers Admins Coaches Therapists Medica…" at bounding box center [601, 272] width 1203 height 544
select select "2025-8"
select select "2025-9"
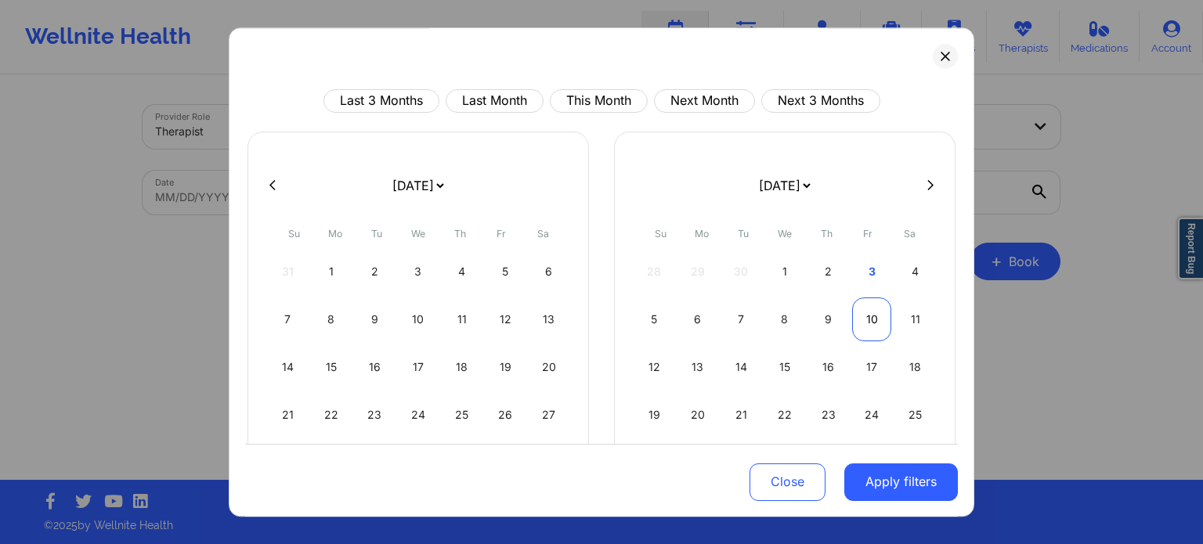
click at [855, 316] on div "10" at bounding box center [872, 320] width 40 height 44
select select "2025-9"
select select "2025-10"
select select "2025-9"
select select "2025-10"
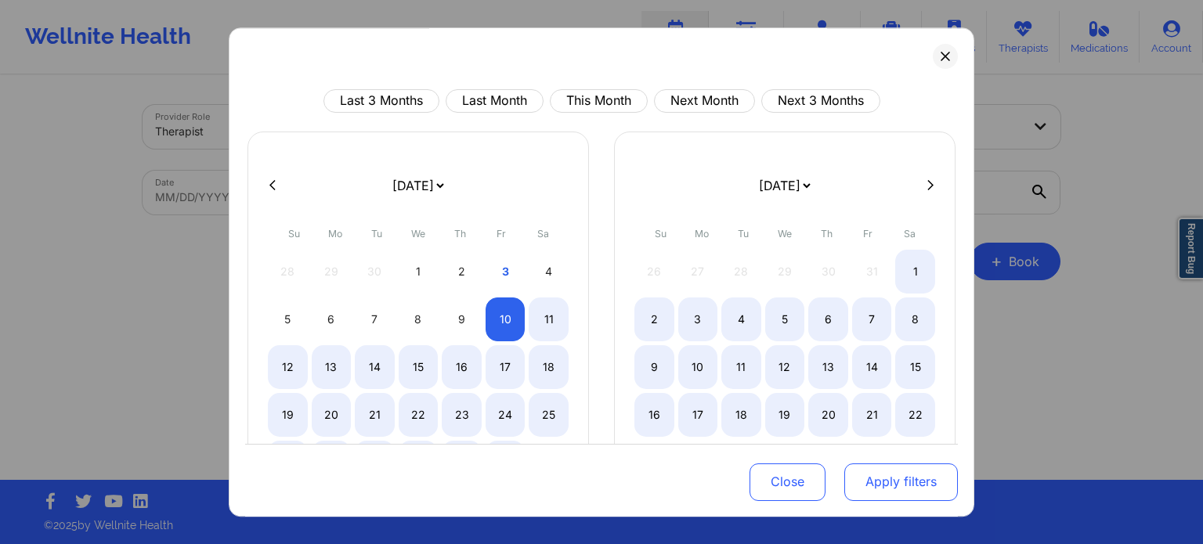
click at [898, 479] on button "Apply filters" at bounding box center [901, 482] width 114 height 38
click at [883, 485] on button "Apply filters" at bounding box center [901, 482] width 114 height 38
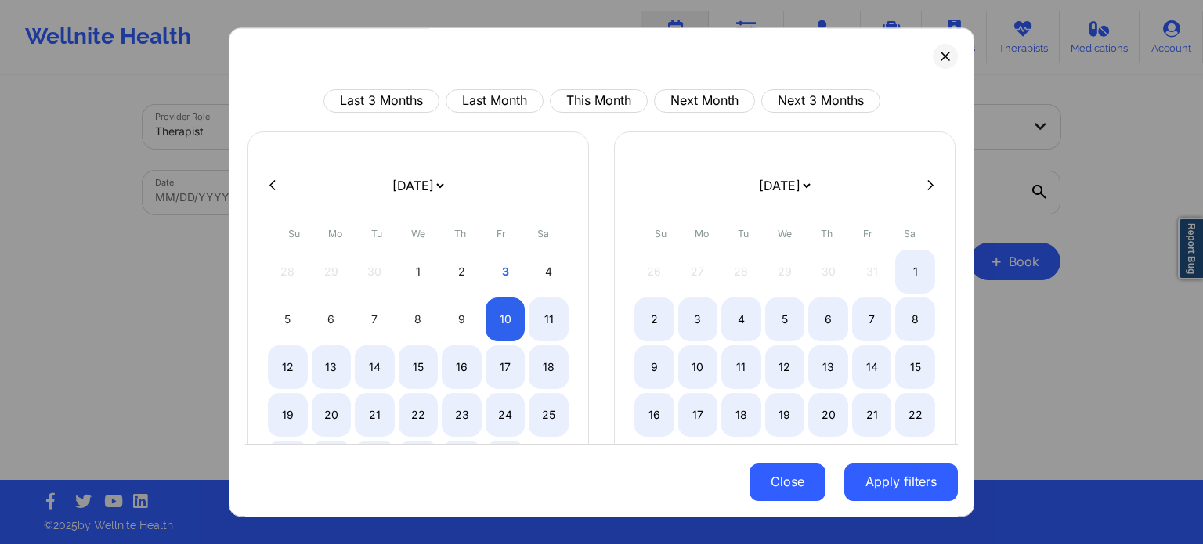
click at [812, 482] on button "Close" at bounding box center [788, 482] width 76 height 38
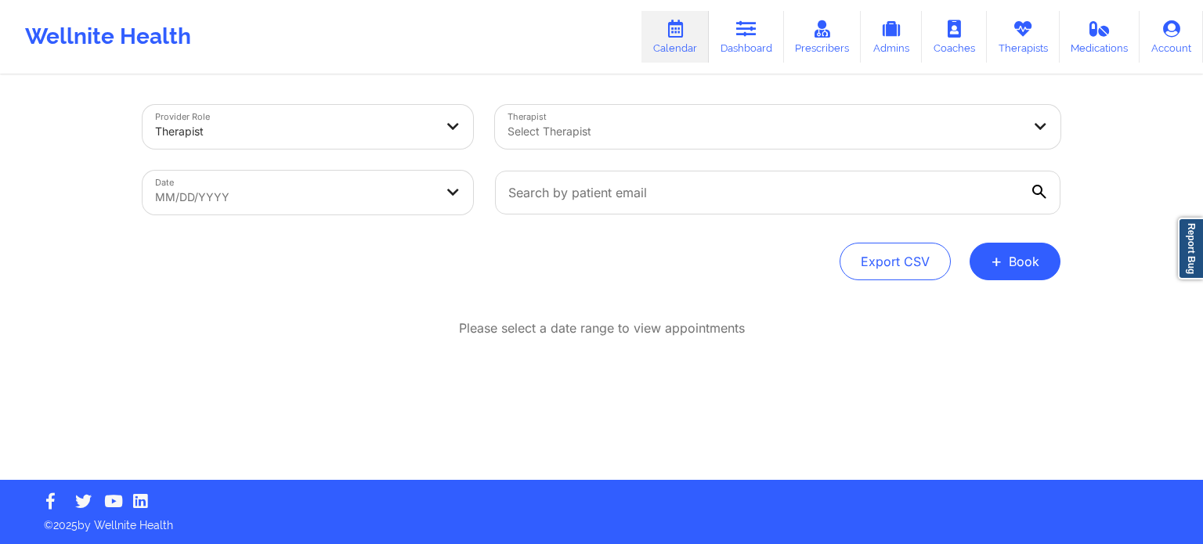
click at [728, 219] on div at bounding box center [777, 193] width 587 height 66
click at [708, 194] on input "text" at bounding box center [778, 193] width 566 height 44
paste input "[EMAIL_ADDRESS][DOMAIN_NAME]"
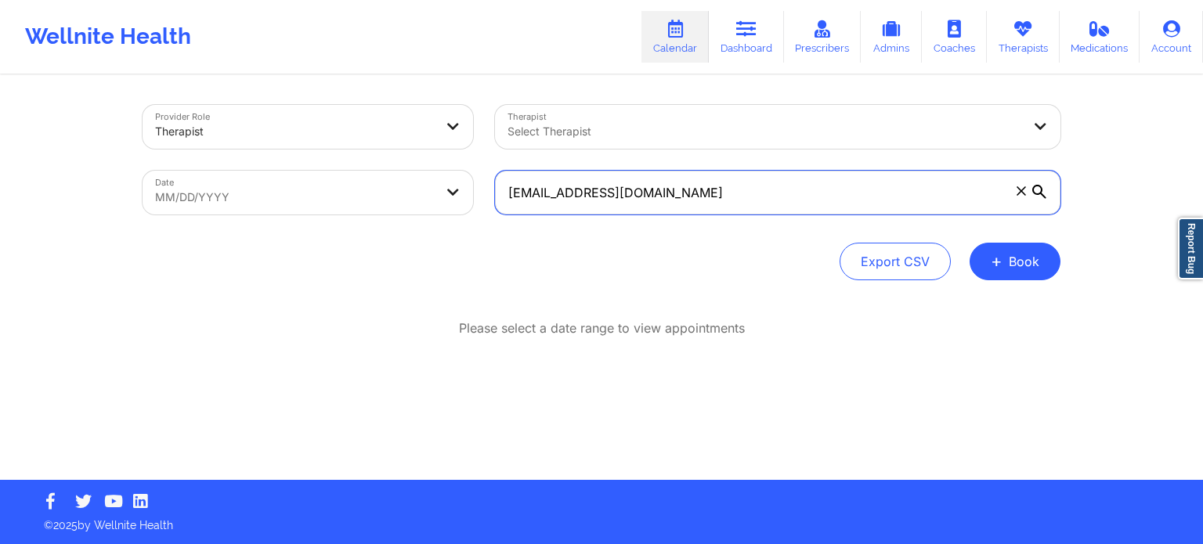
type input "[EMAIL_ADDRESS][DOMAIN_NAME]"
select select "2025-8"
select select "2025-9"
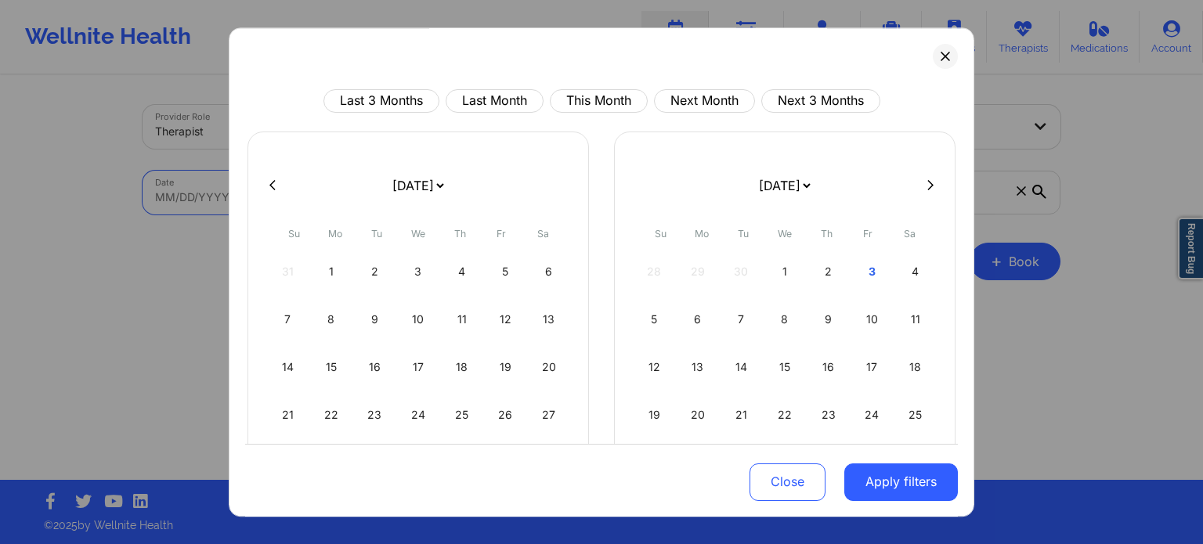
click at [399, 208] on body "Wellnite Health Calendar Dashboard Prescribers Admins Coaches Therapists Medica…" at bounding box center [601, 272] width 1203 height 544
click at [820, 335] on div "9" at bounding box center [828, 320] width 40 height 44
select select "2025-9"
select select "2025-10"
select select "2025-9"
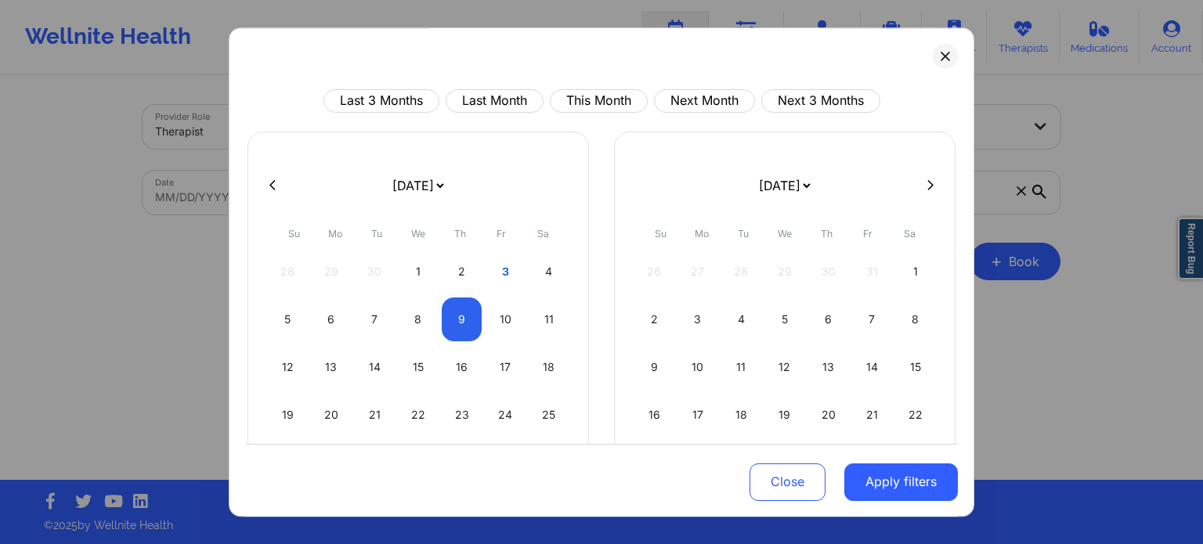
select select "2025-10"
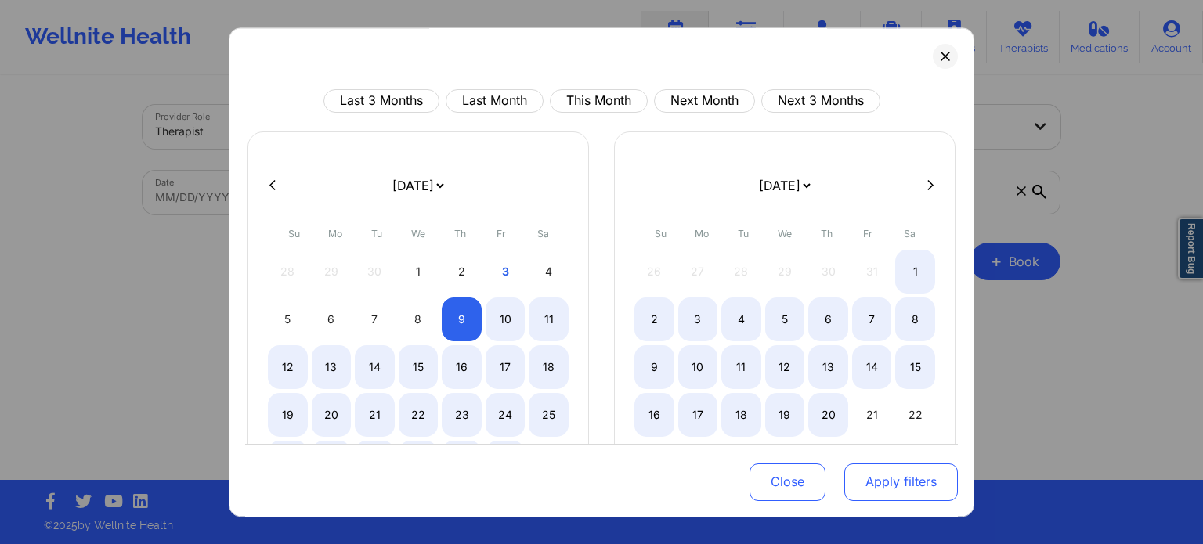
click at [927, 501] on button "Apply filters" at bounding box center [901, 482] width 114 height 38
drag, startPoint x: 927, startPoint y: 501, endPoint x: 902, endPoint y: 490, distance: 26.3
click at [902, 490] on button "Apply filters" at bounding box center [901, 482] width 114 height 38
click at [900, 485] on button "Apply filters" at bounding box center [901, 482] width 114 height 38
click at [905, 466] on button "Apply filters" at bounding box center [901, 482] width 114 height 38
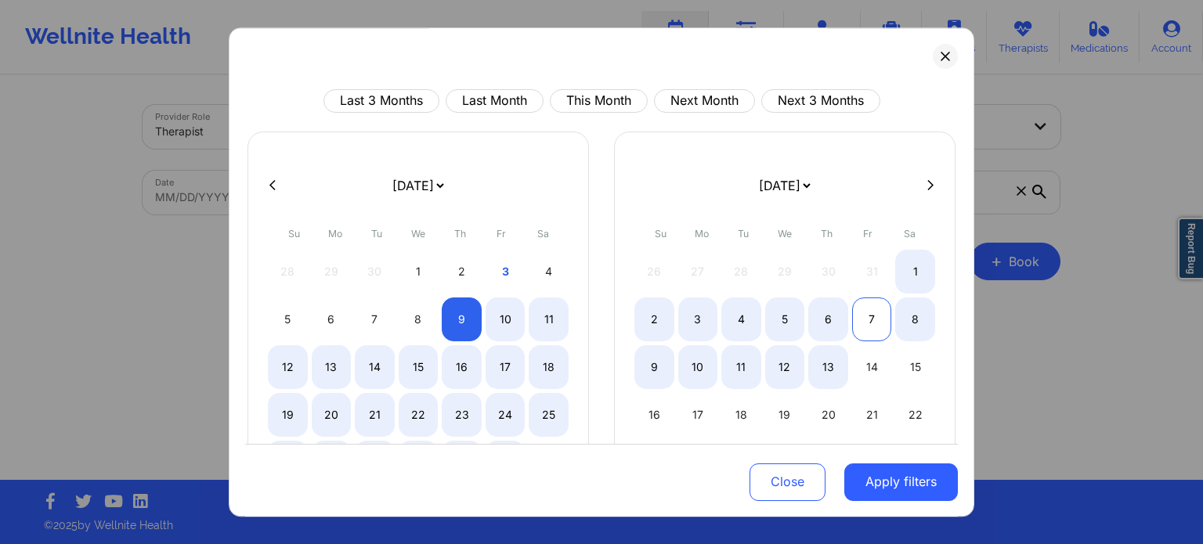
select select "2025-9"
select select "2025-10"
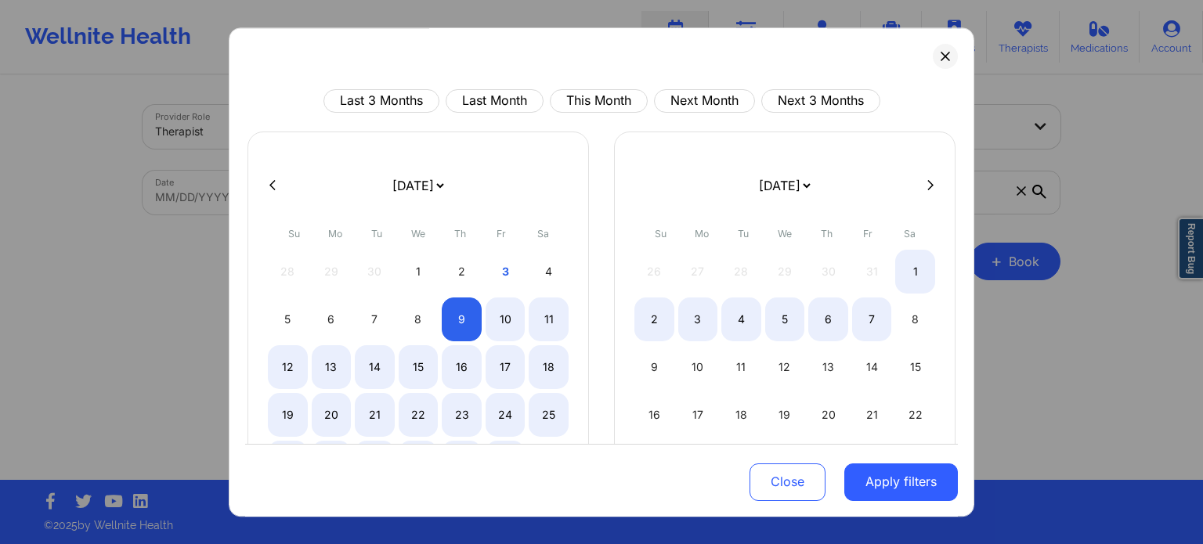
select select "2025-9"
select select "2025-10"
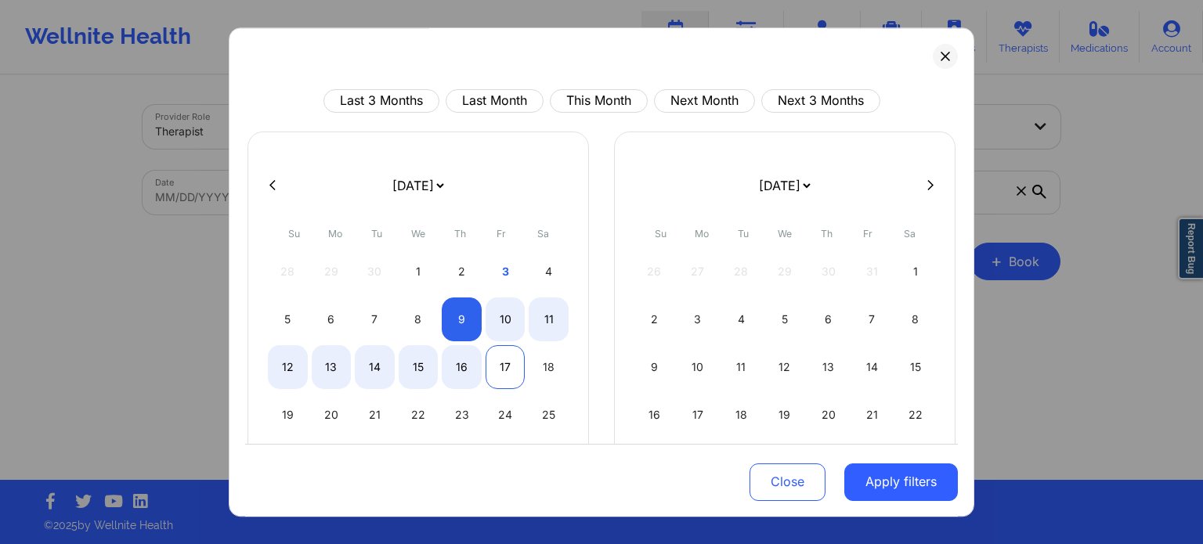
select select "2025-9"
select select "2025-10"
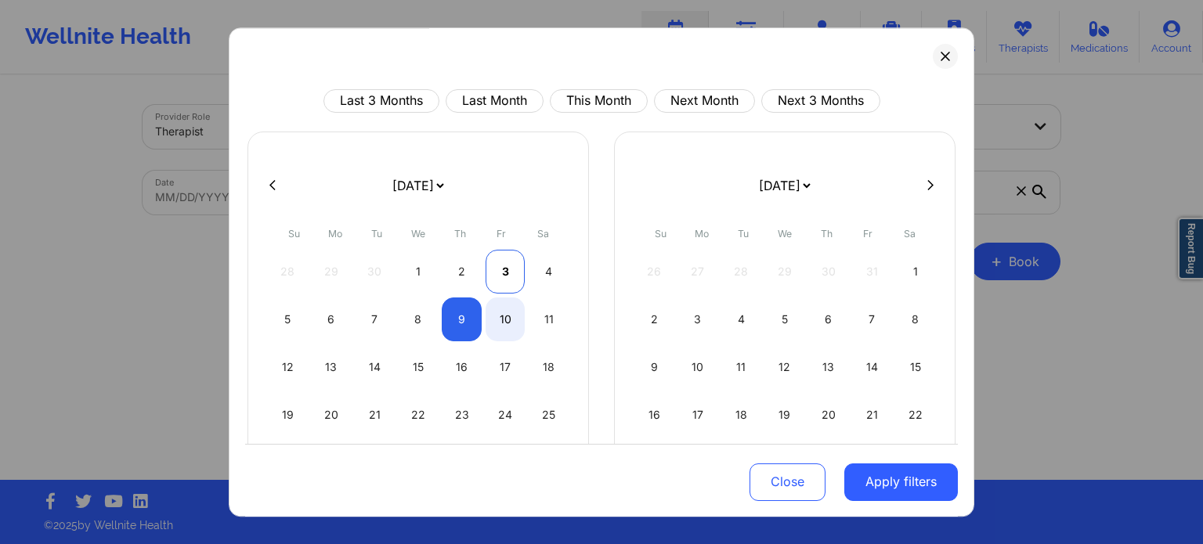
select select "2025-9"
select select "2025-10"
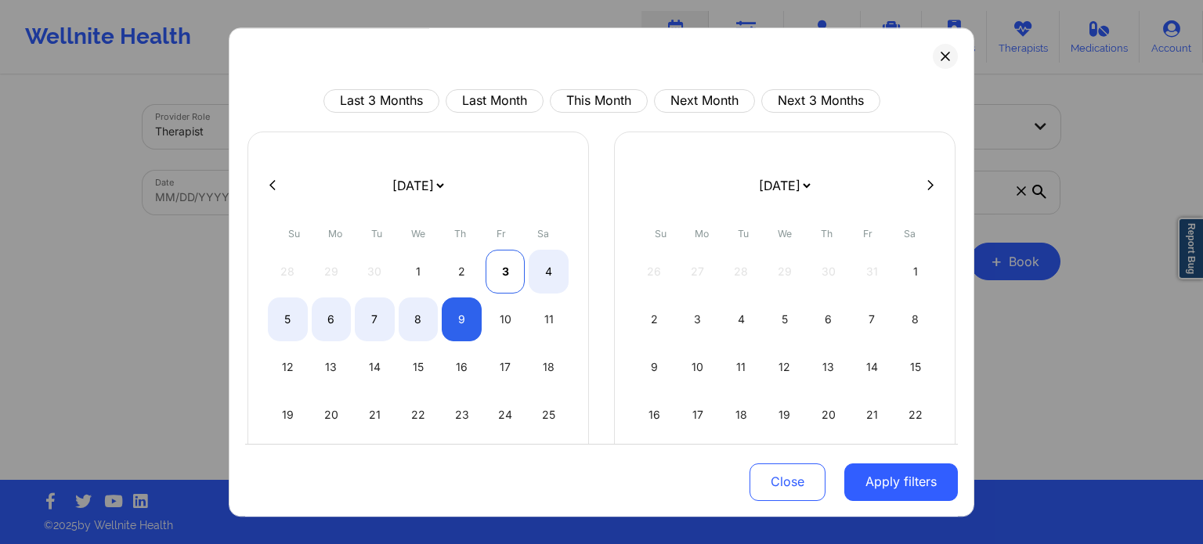
click at [496, 273] on div "3" at bounding box center [506, 272] width 40 height 44
select select "2025-9"
select select "2025-10"
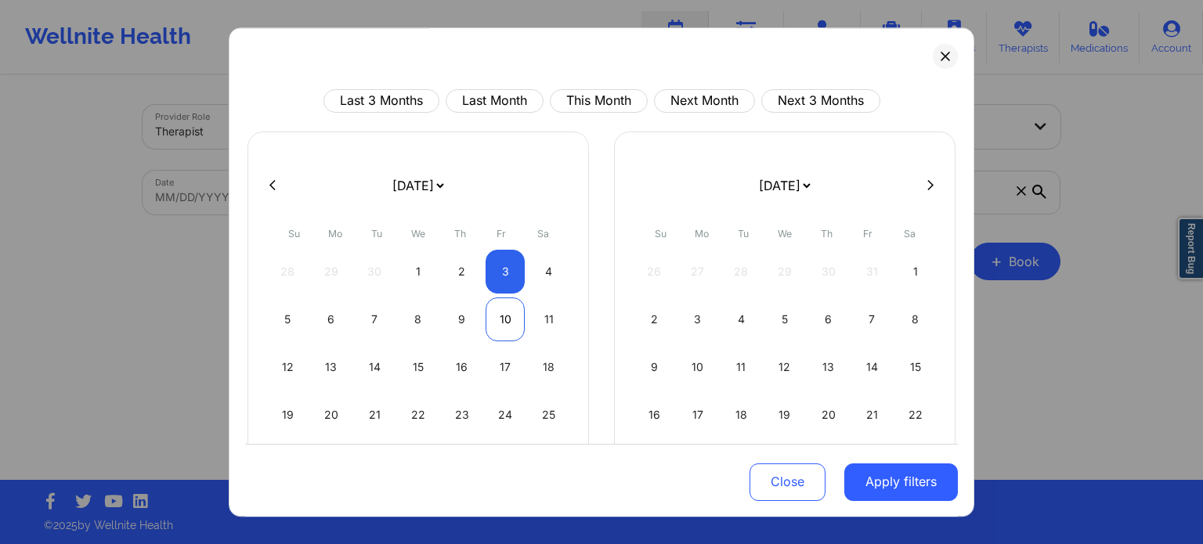
select select "2025-9"
select select "2025-10"
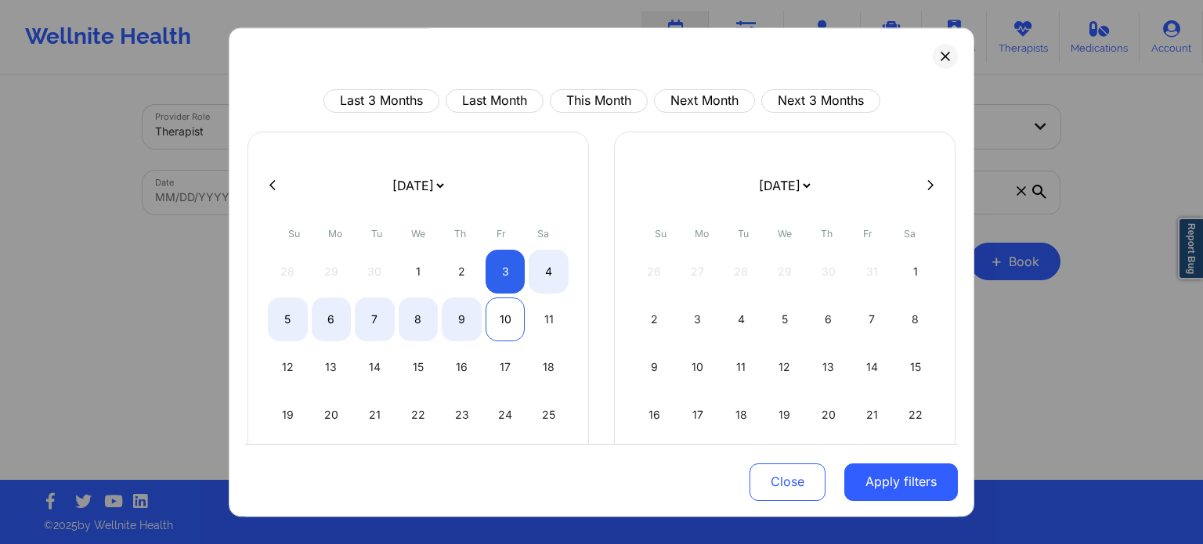
click at [497, 298] on div "10" at bounding box center [506, 320] width 40 height 44
select select "2025-9"
select select "2025-10"
click at [882, 479] on button "Apply filters" at bounding box center [901, 482] width 114 height 38
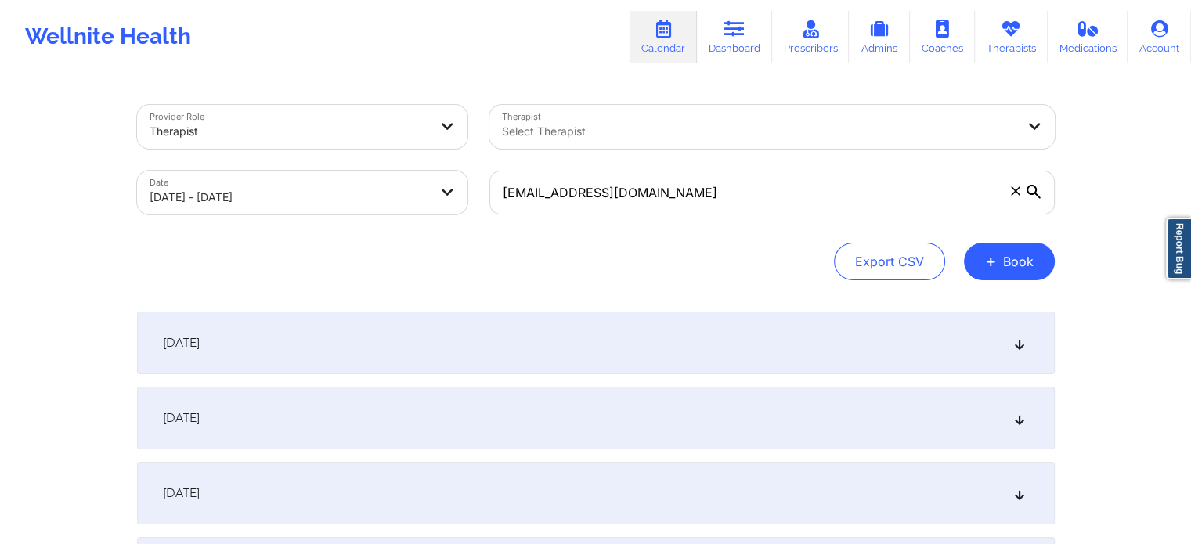
click at [905, 356] on div "[DATE]" at bounding box center [596, 343] width 918 height 63
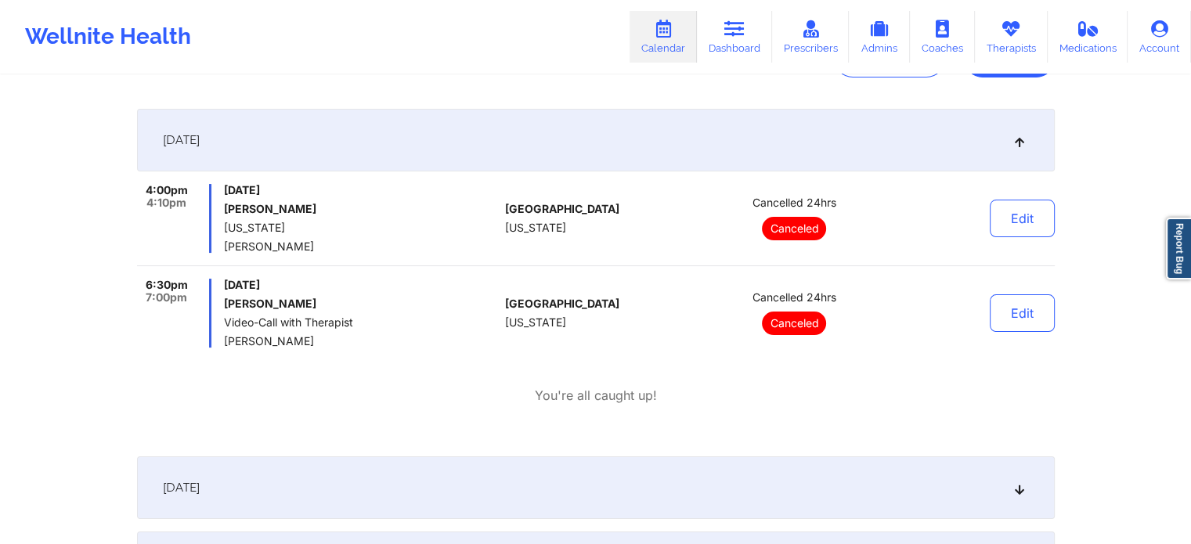
scroll to position [202, 0]
